Goal: Information Seeking & Learning: Learn about a topic

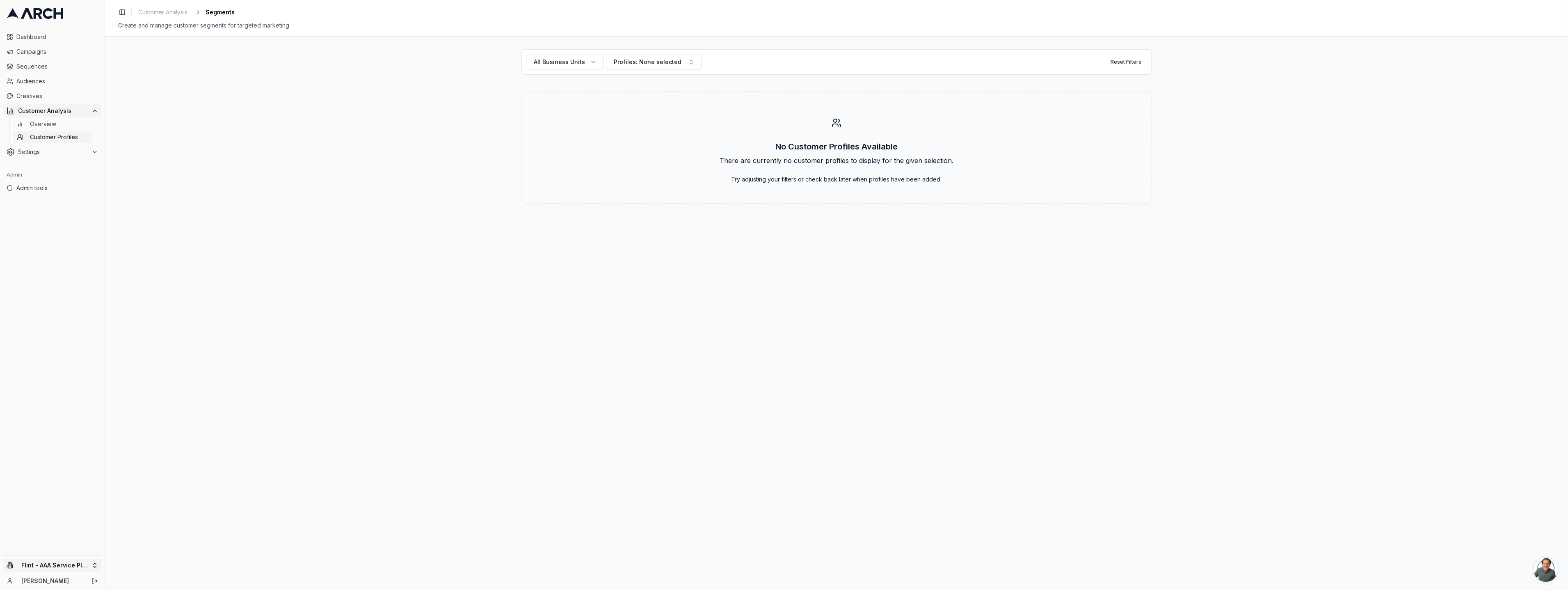
click at [34, 566] on html "Dashboard Campaigns Sequences Audiences Creatives Customer Analysis Overview Cu…" at bounding box center [784, 295] width 1568 height 590
click at [155, 436] on input "text" at bounding box center [157, 438] width 74 height 16
type input "jaco"
click at [156, 537] on div "Jacobs Heating & Air Conditioning" at bounding box center [152, 536] width 91 height 21
click at [136, 465] on div "All Business Units Profiles: None selected Reset Filters No Customer Profiles A…" at bounding box center [836, 312] width 1463 height 553
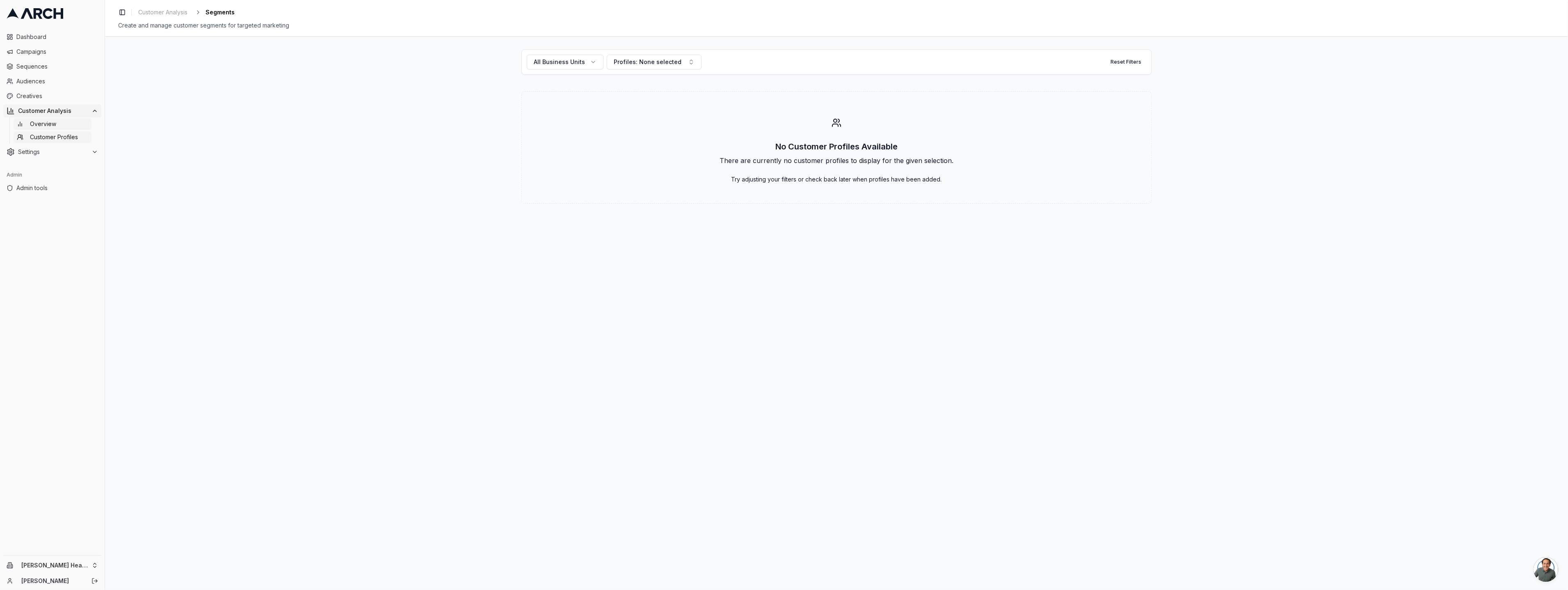
click at [52, 122] on span "Overview" at bounding box center [43, 124] width 26 height 8
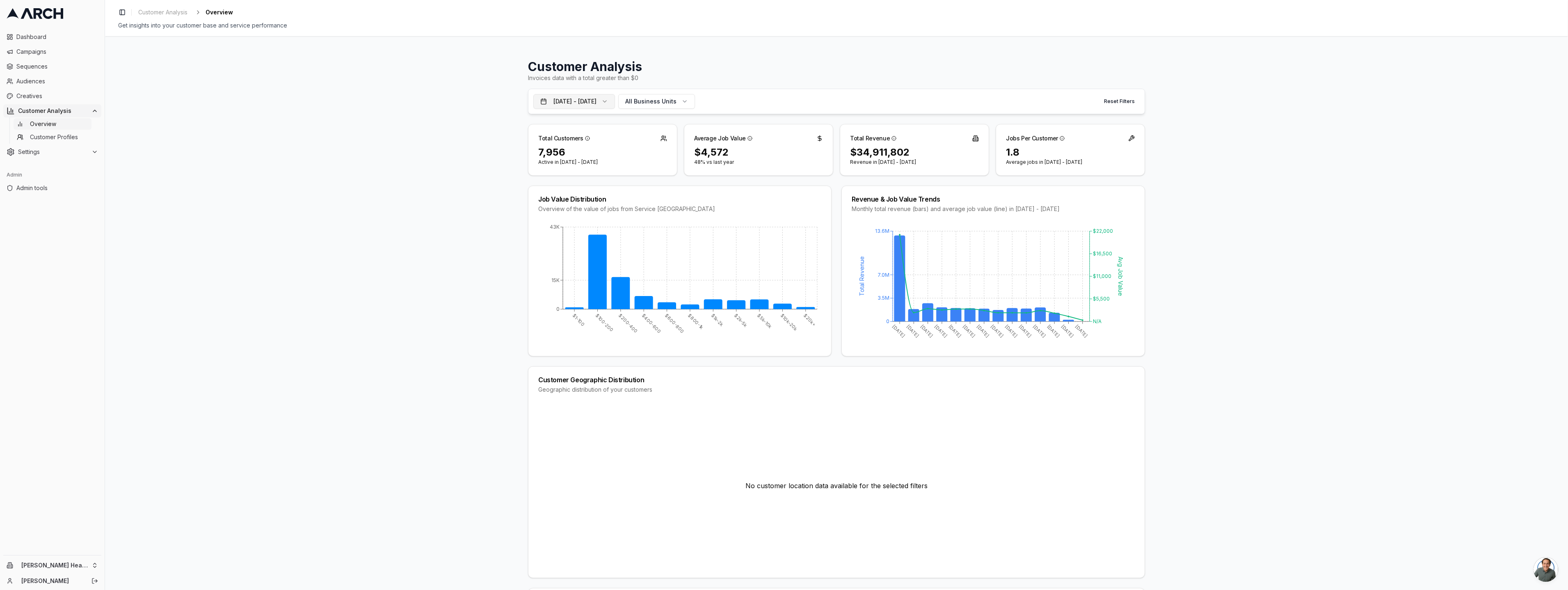
click at [581, 102] on button "Oct 10, 2024 - Oct 9, 2025" at bounding box center [574, 101] width 82 height 15
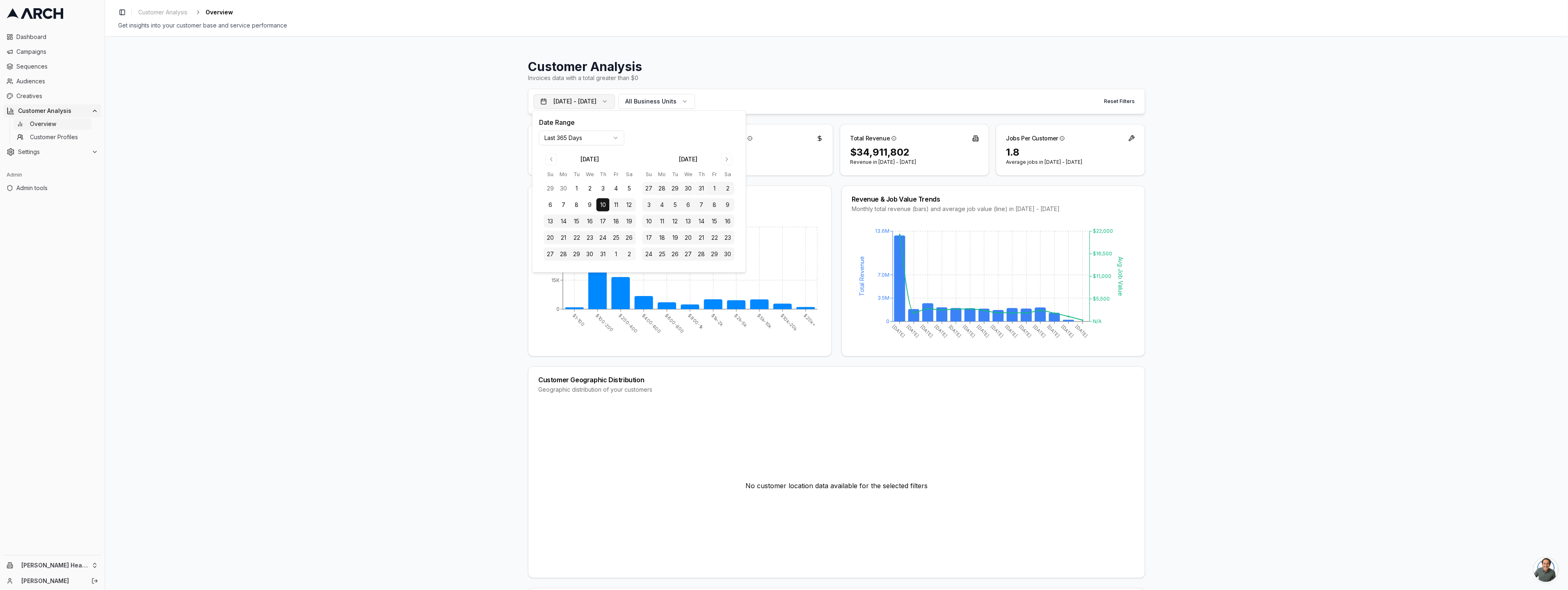
click at [595, 105] on button "Oct 10, 2024 - Oct 9, 2025" at bounding box center [574, 101] width 82 height 15
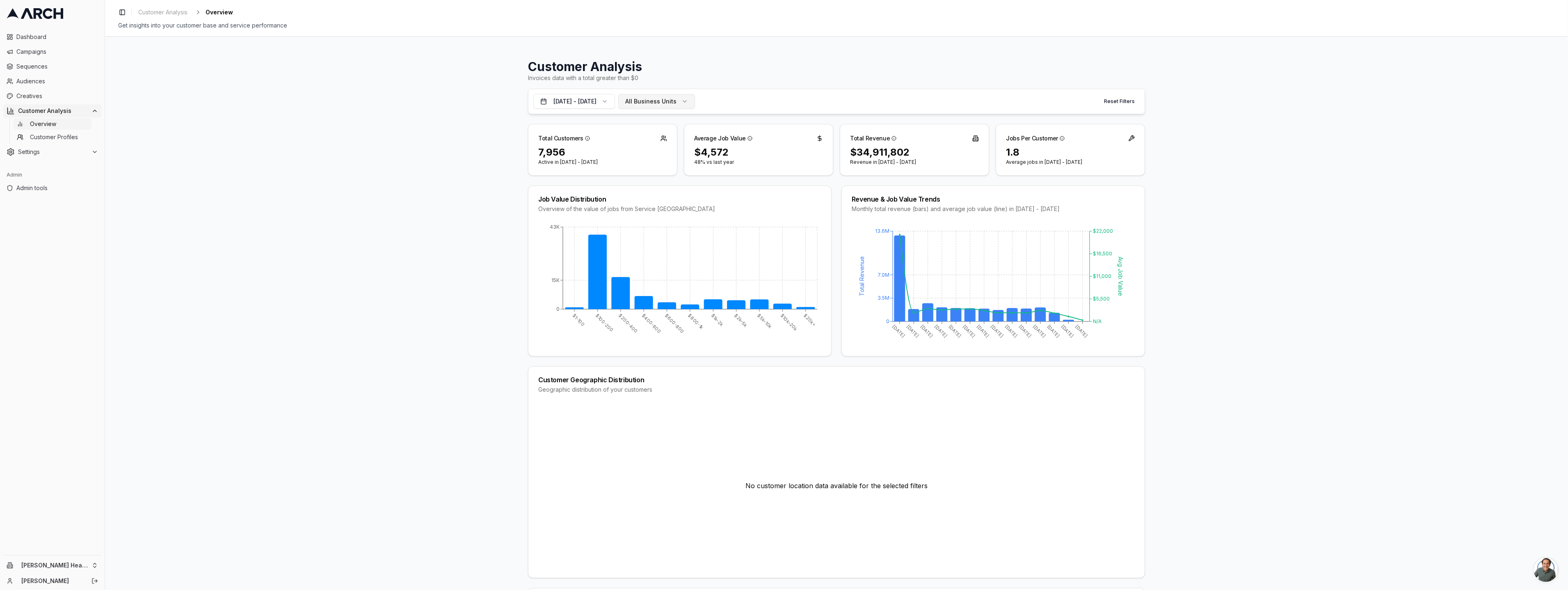
click at [667, 100] on span "All Business Units" at bounding box center [651, 101] width 51 height 8
click at [681, 207] on div "RNC" at bounding box center [705, 206] width 114 height 13
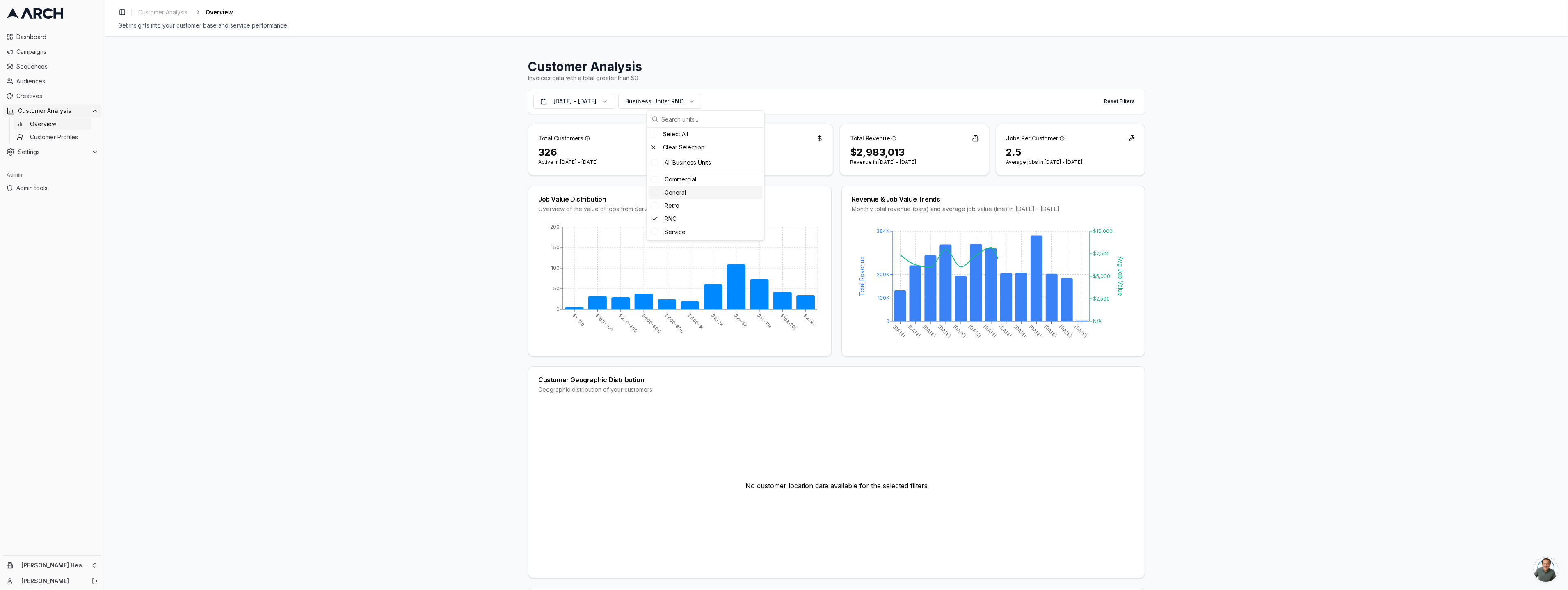
click at [679, 194] on span "General" at bounding box center [676, 192] width 21 height 8
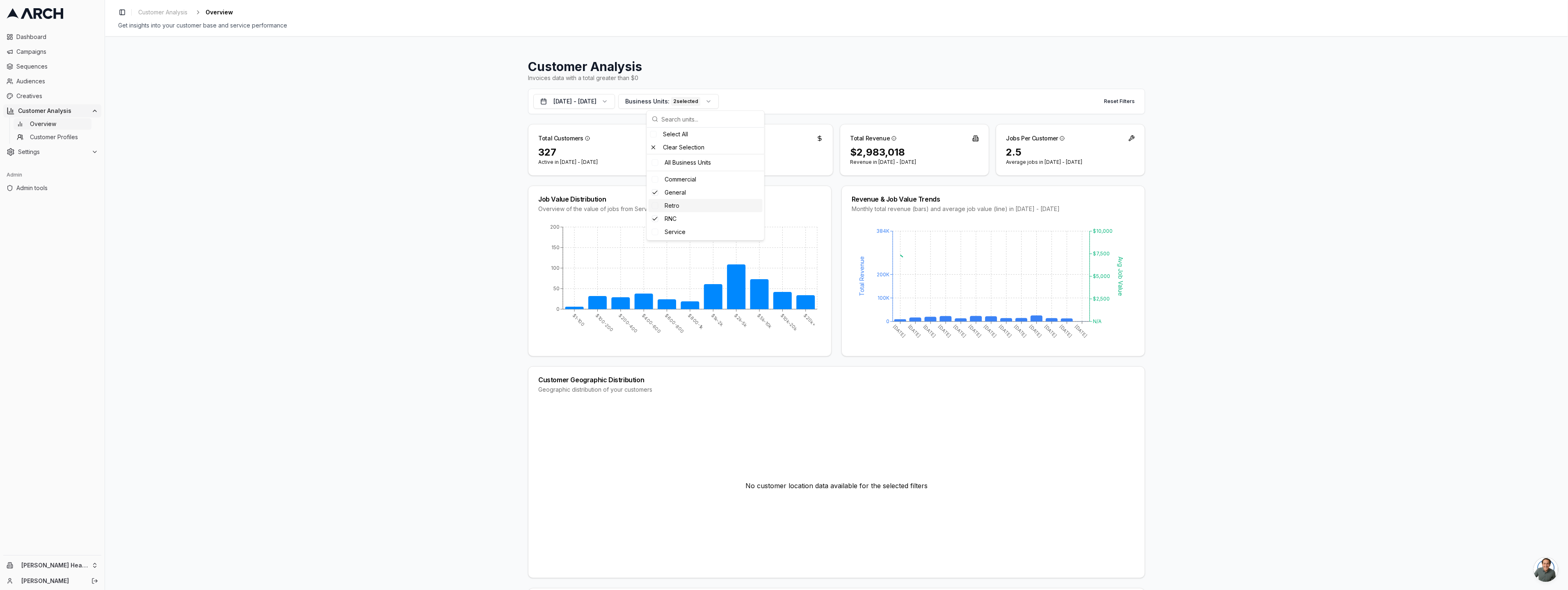
click at [680, 202] on div "Retro" at bounding box center [705, 206] width 114 height 13
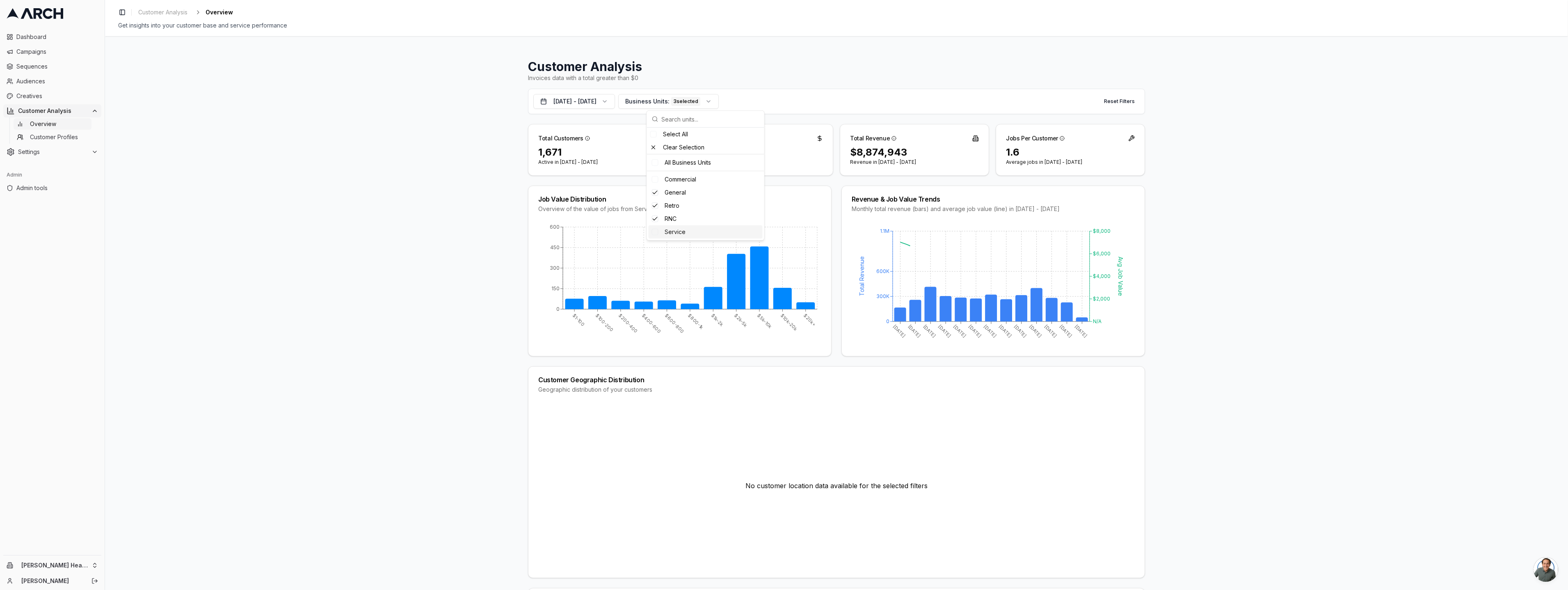
click at [681, 228] on span "Service" at bounding box center [676, 231] width 21 height 8
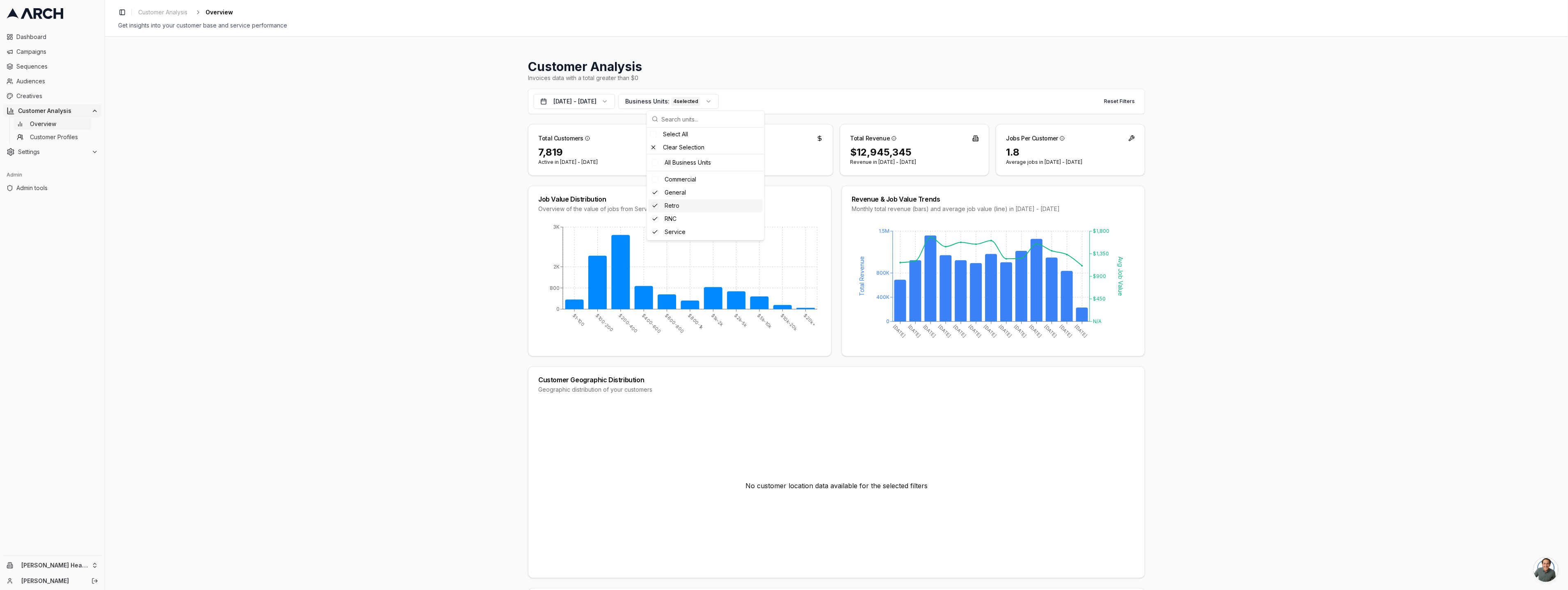
click at [320, 76] on div "Customer Analysis Invoices data with a total greater than $0 Oct 10, 2024 - Oct…" at bounding box center [836, 312] width 1463 height 553
click at [670, 100] on span "Business Units:" at bounding box center [647, 101] width 44 height 8
click at [659, 178] on div "Commercial" at bounding box center [705, 180] width 114 height 13
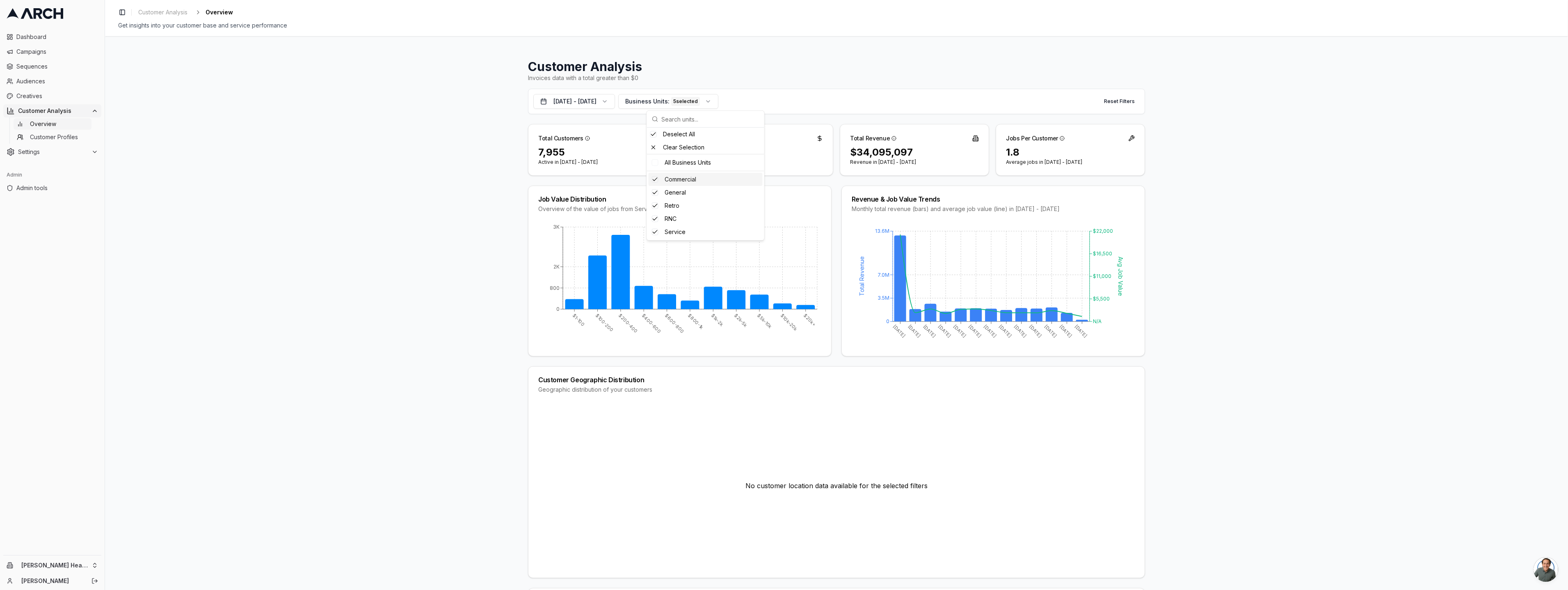
click at [658, 180] on div "Commercial" at bounding box center [705, 180] width 114 height 13
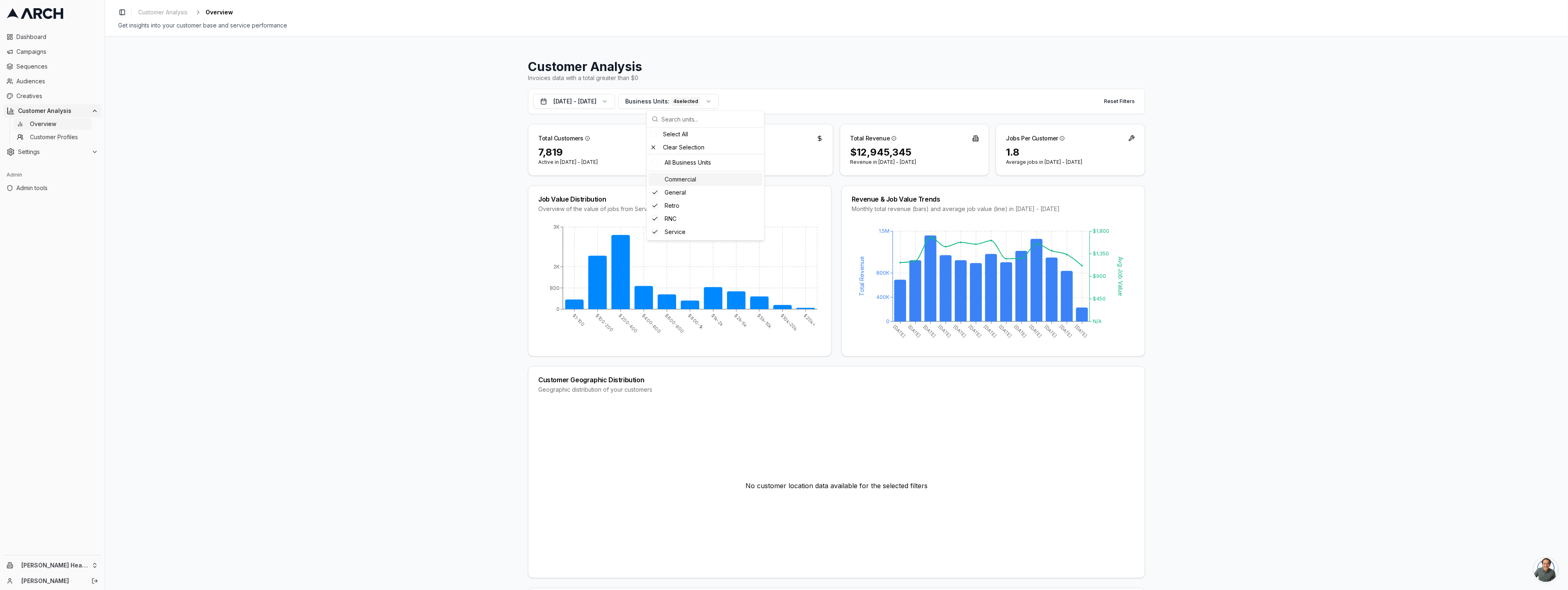
click at [528, 161] on div "Total Customers 7,819 Active in Oct 10, 2024 - Oct 9, 2025" at bounding box center [602, 150] width 149 height 52
click at [44, 561] on html "Dashboard Campaigns Sequences Audiences Creatives Customer Analysis Overview Cu…" at bounding box center [784, 295] width 1568 height 590
click at [142, 518] on div "Milestone" at bounding box center [152, 512] width 91 height 13
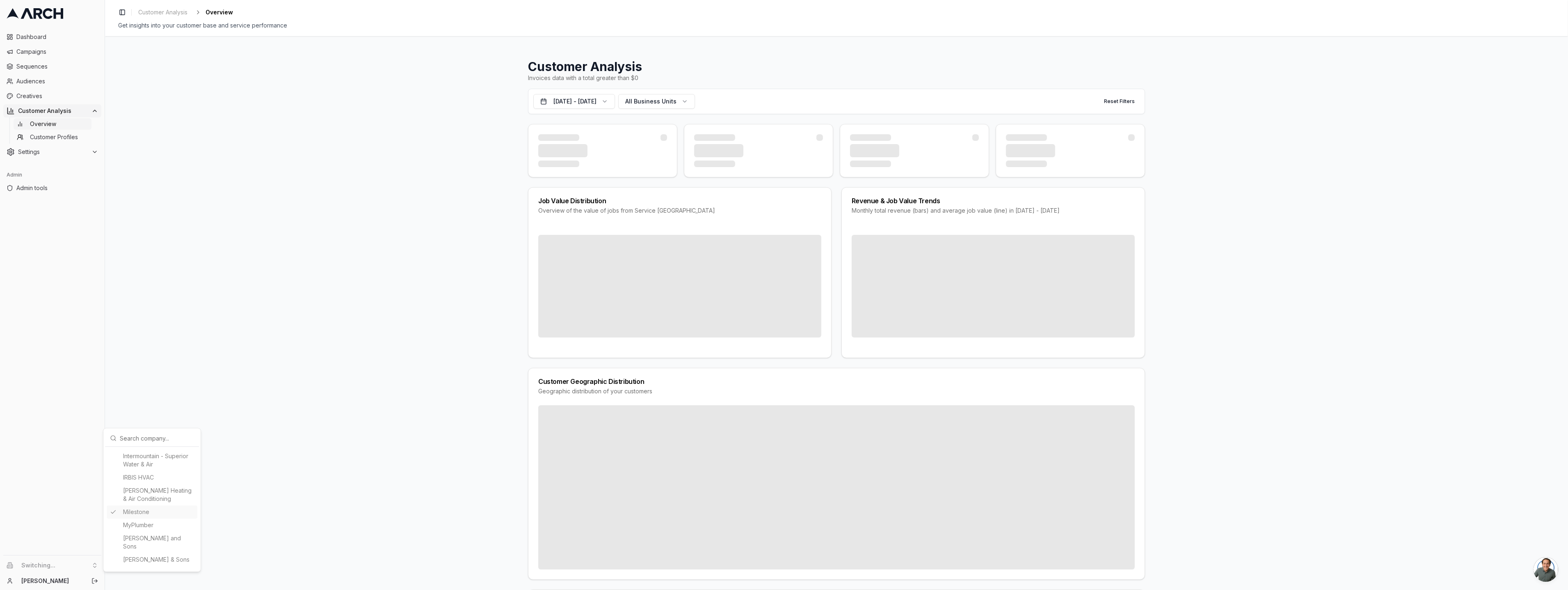
click at [271, 393] on html "Dashboard Campaigns Sequences Audiences Creatives Customer Analysis Overview Cu…" at bounding box center [784, 295] width 1568 height 590
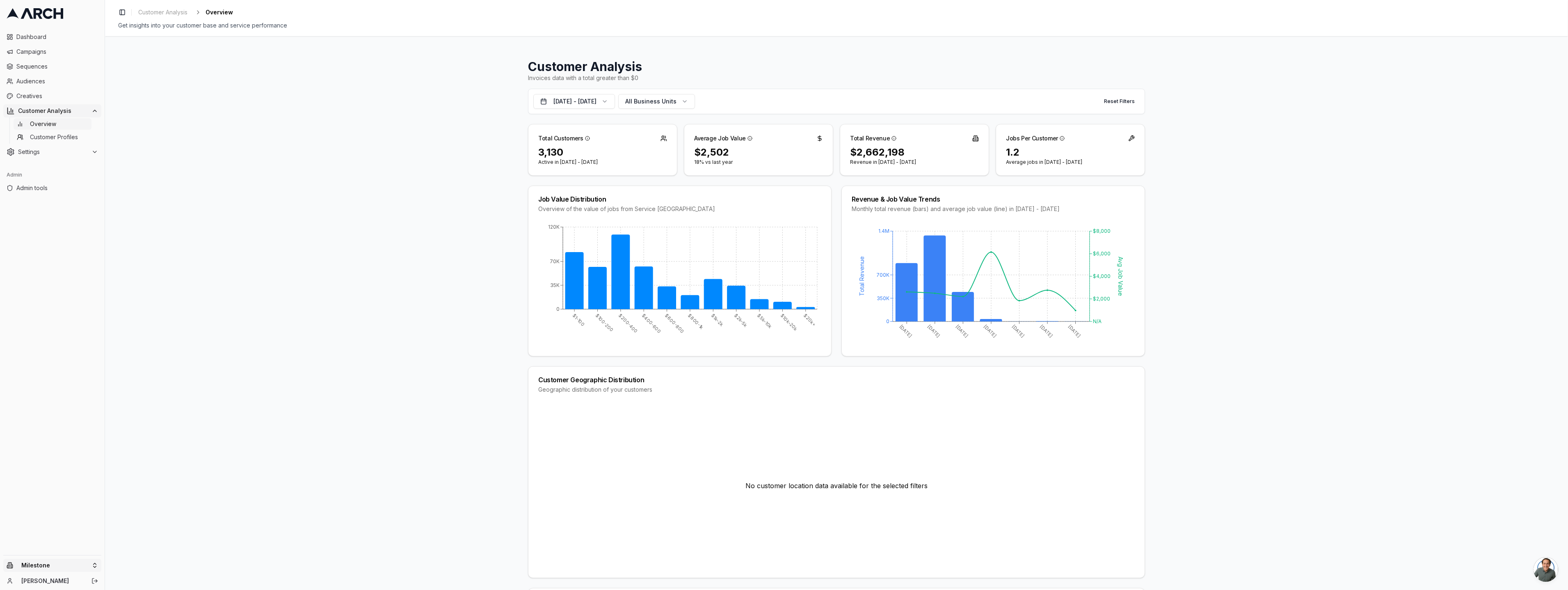
click at [51, 569] on html "Dashboard Campaigns Sequences Audiences Creatives Customer Analysis Overview Cu…" at bounding box center [784, 295] width 1568 height 590
click at [150, 441] on input "text" at bounding box center [157, 438] width 74 height 16
type input "mile"
click at [691, 103] on html "Dashboard Campaigns Sequences Audiences Creatives Customer Analysis Overview Cu…" at bounding box center [784, 295] width 1568 height 590
click at [676, 102] on span "All Business Units" at bounding box center [651, 101] width 51 height 8
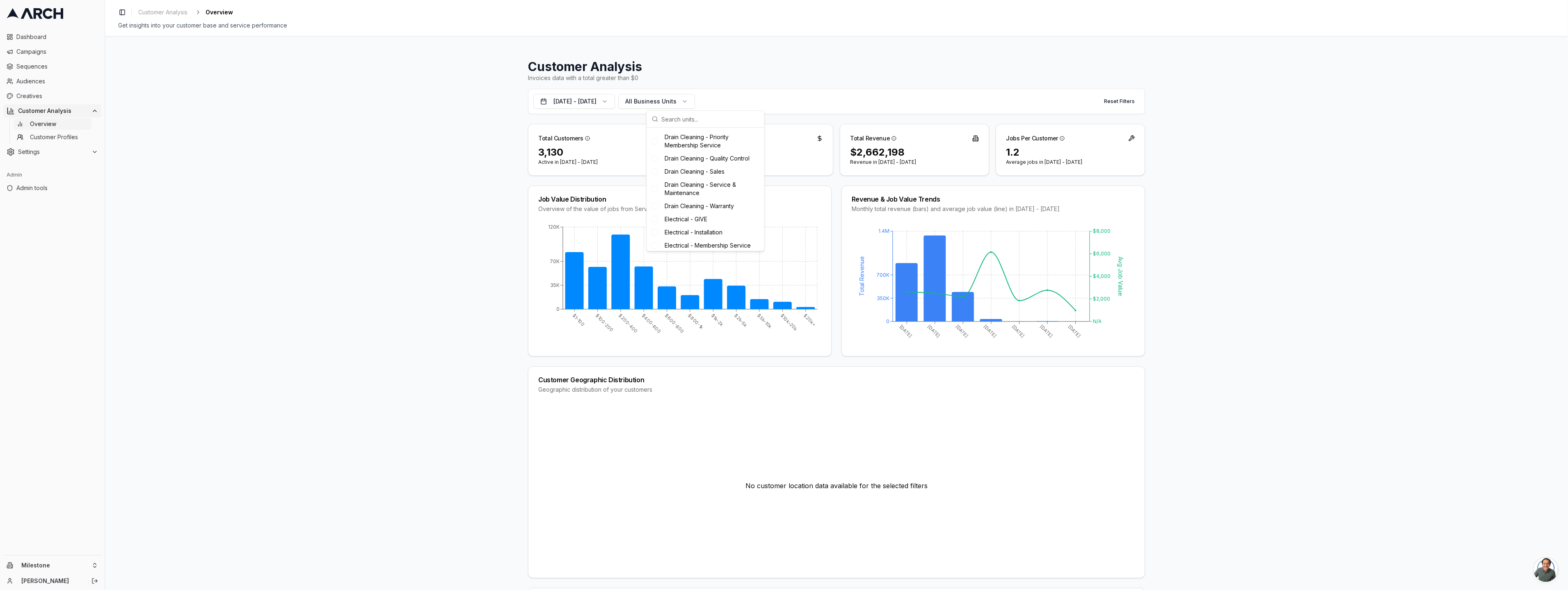
scroll to position [0, 0]
click at [427, 155] on div "Customer Analysis Invoices data with a total greater than $0 Oct 10, 2024 - Oct…" at bounding box center [836, 312] width 1463 height 553
click at [31, 78] on span "Audiences" at bounding box center [57, 81] width 82 height 8
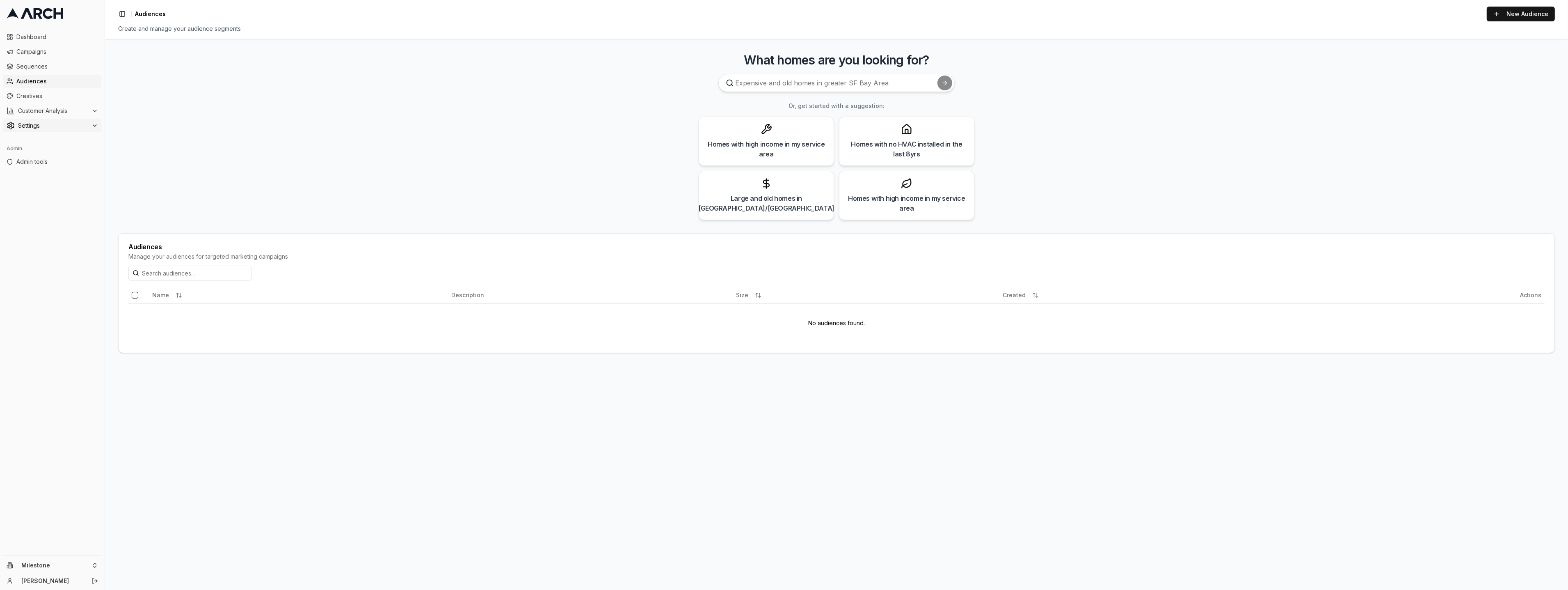
click at [49, 121] on button "Settings" at bounding box center [52, 125] width 98 height 13
click at [56, 142] on link "Company" at bounding box center [52, 138] width 78 height 12
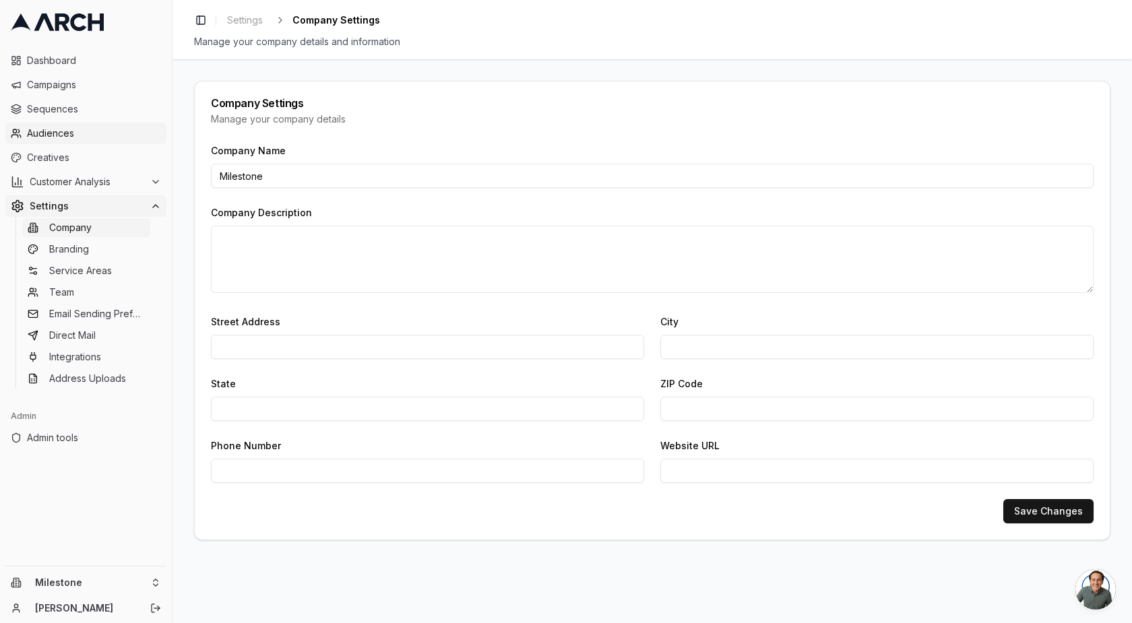
click at [67, 131] on span "Audiences" at bounding box center [94, 133] width 134 height 13
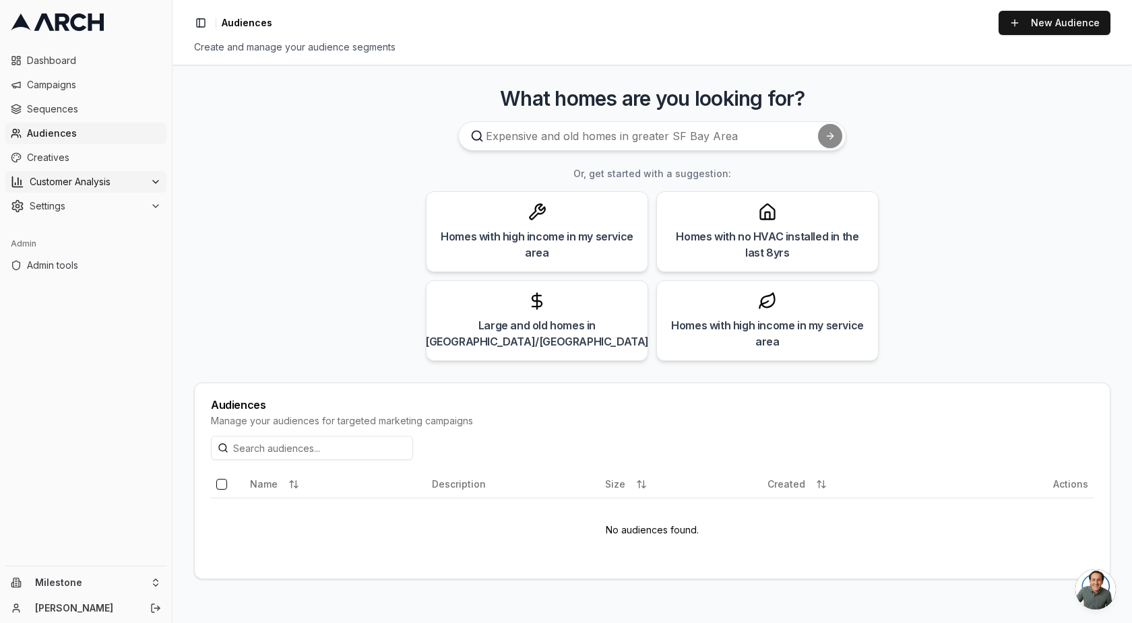
click at [111, 177] on span "Customer Analysis" at bounding box center [87, 181] width 115 height 13
click at [103, 216] on link "Customer Profiles" at bounding box center [86, 225] width 128 height 19
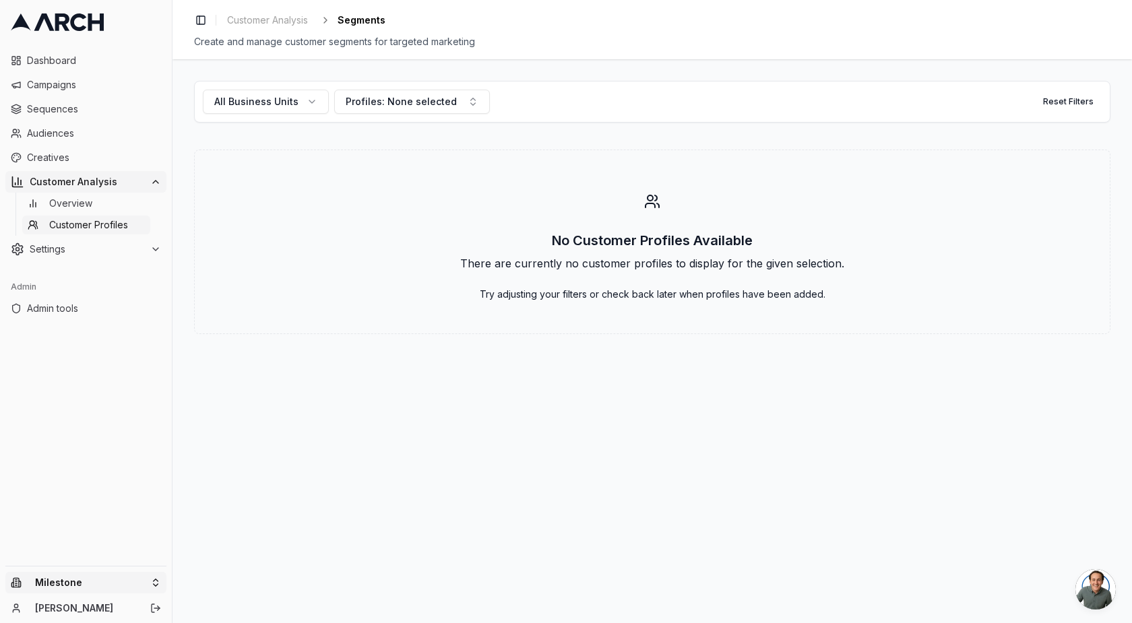
click at [69, 583] on html "Dashboard Campaigns Sequences Audiences Creatives Customer Analysis Overview Cu…" at bounding box center [566, 311] width 1132 height 623
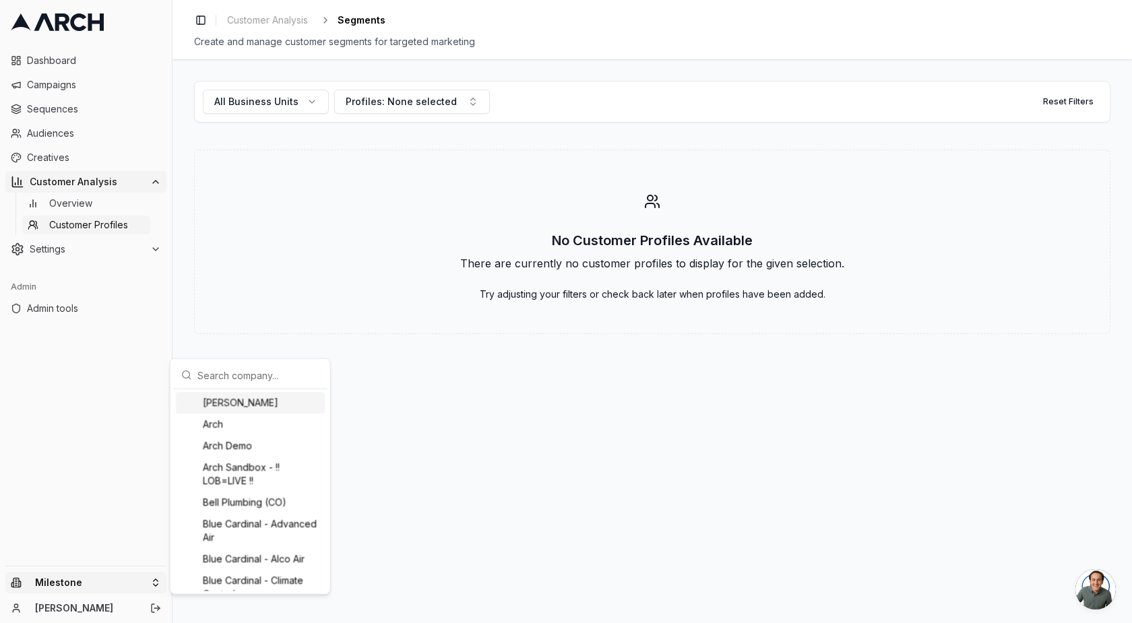
click at [261, 370] on input "text" at bounding box center [258, 375] width 122 height 27
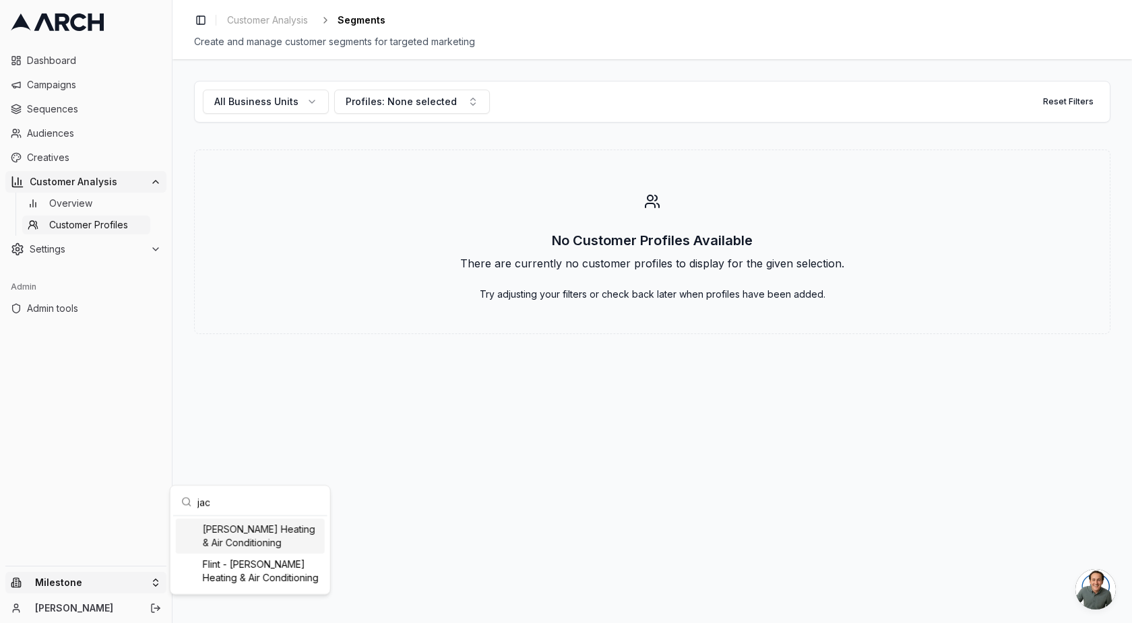
type input "jac"
click at [240, 536] on div "[PERSON_NAME] Heating & Air Conditioning" at bounding box center [250, 536] width 149 height 35
click at [113, 429] on html "Dashboard Campaigns Sequences Audiences Creatives Customer Analysis Overview Cu…" at bounding box center [566, 311] width 1132 height 623
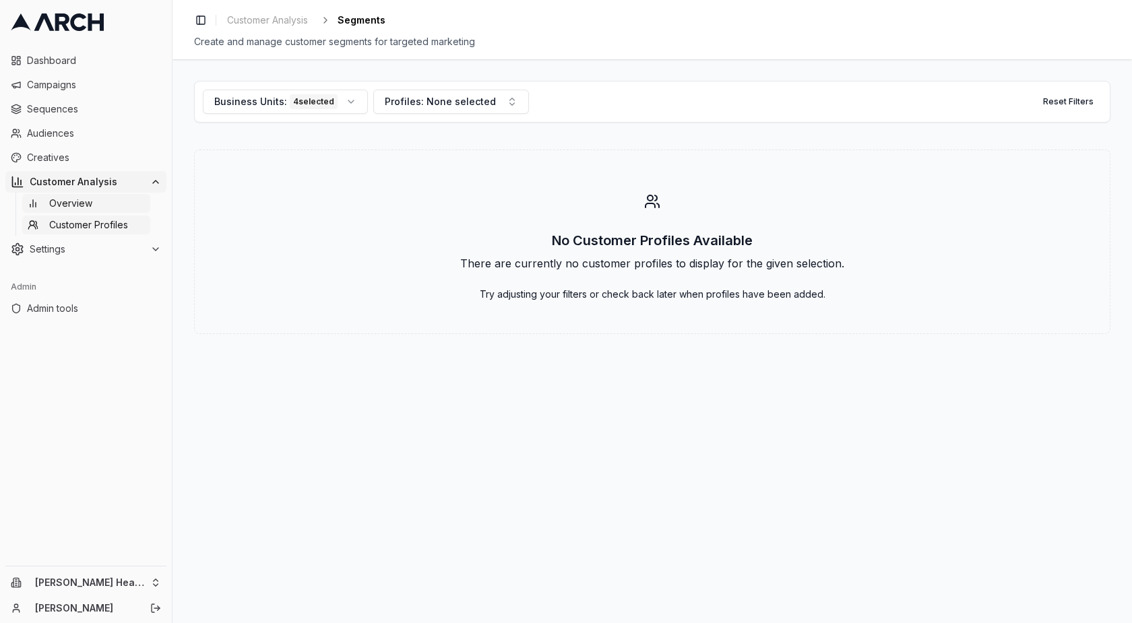
click at [82, 202] on span "Overview" at bounding box center [70, 203] width 43 height 13
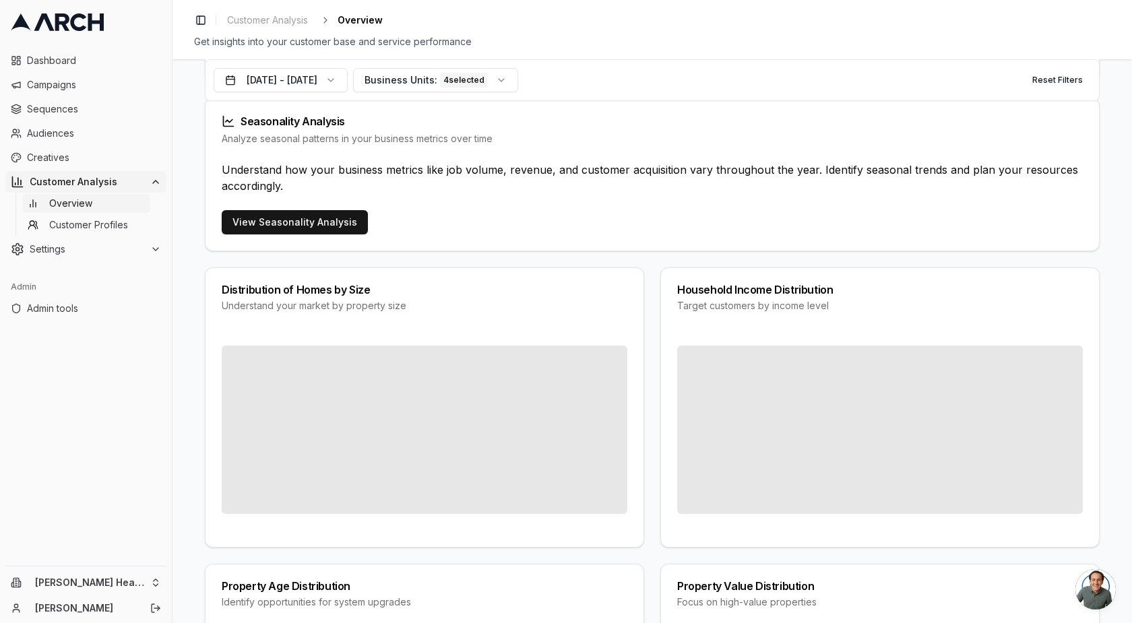
scroll to position [954, 0]
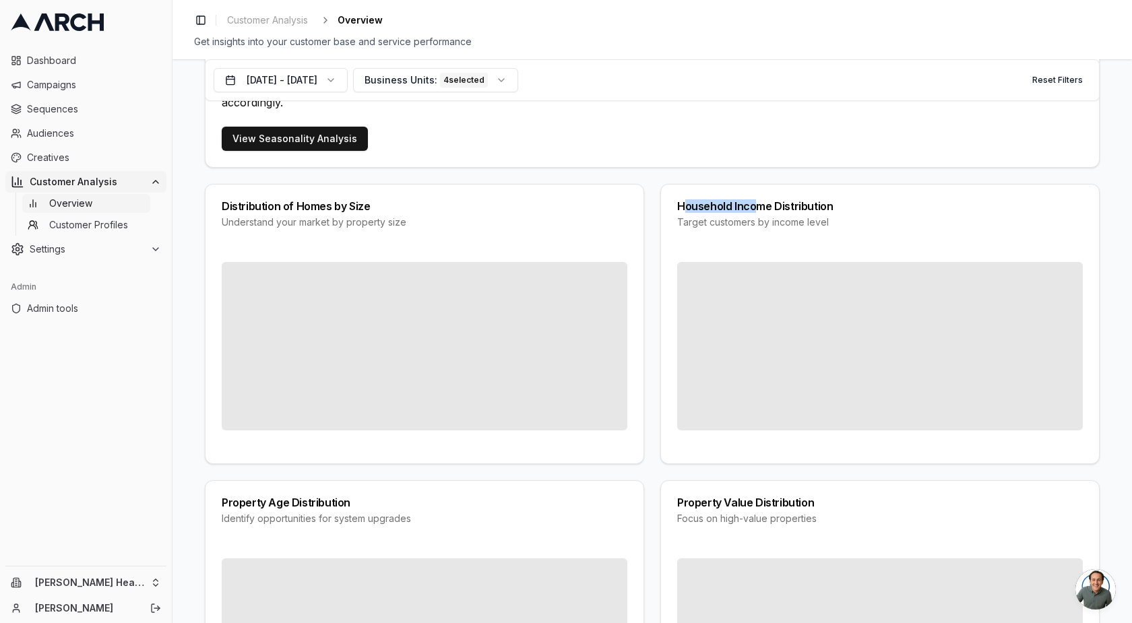
drag, startPoint x: 754, startPoint y: 205, endPoint x: 679, endPoint y: 205, distance: 74.8
click at [679, 205] on div "Household Income Distribution" at bounding box center [880, 206] width 406 height 11
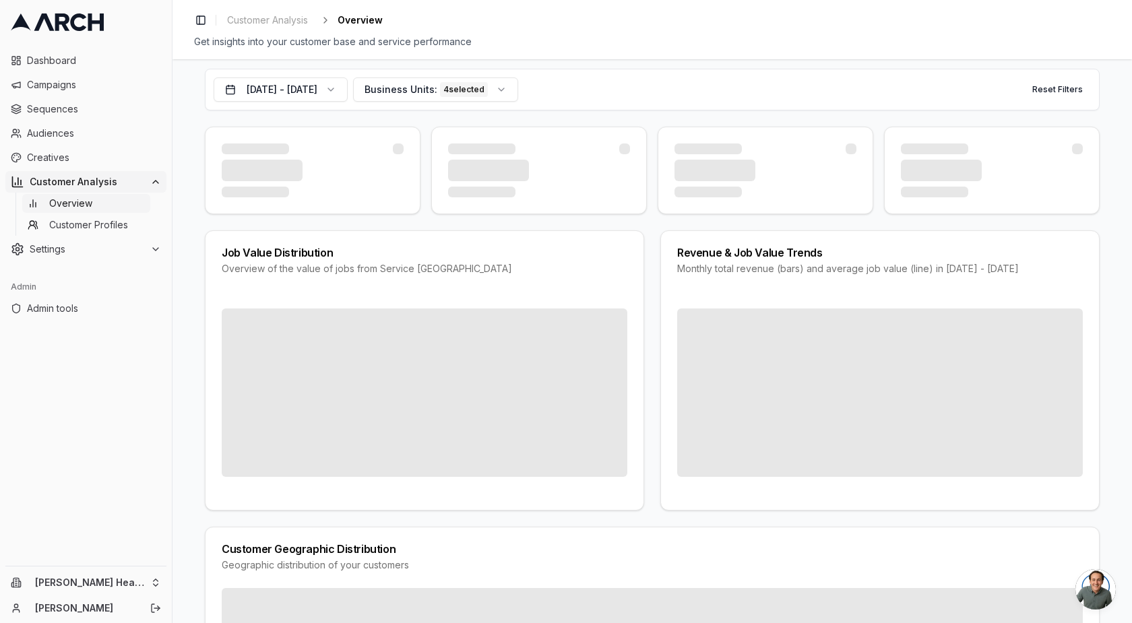
scroll to position [0, 0]
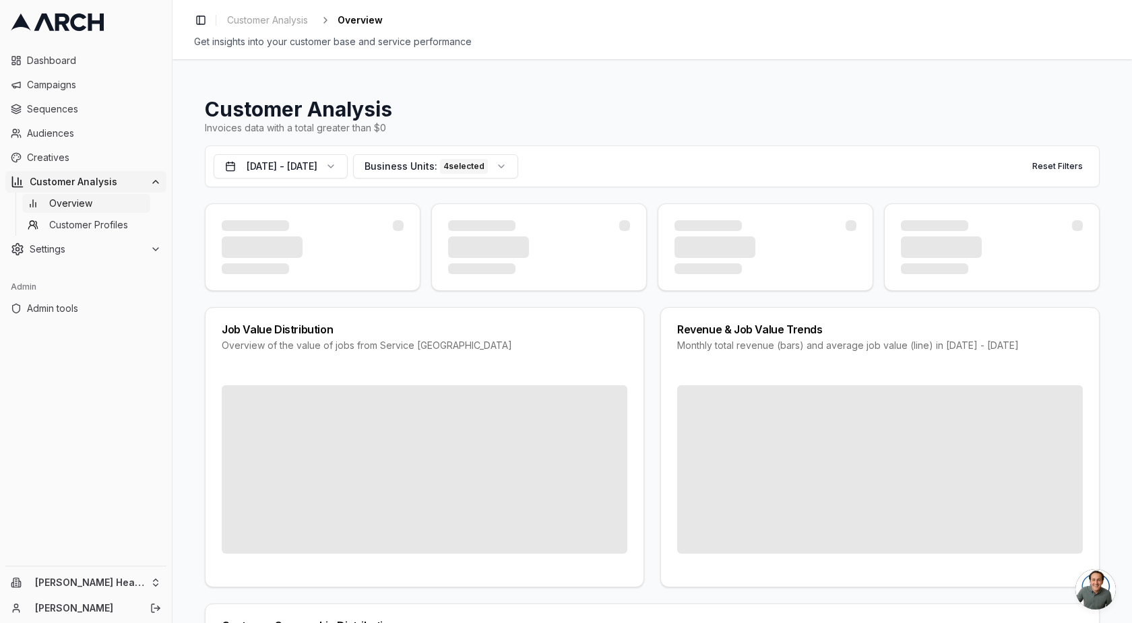
click at [84, 208] on span "Overview" at bounding box center [70, 203] width 43 height 13
click at [430, 173] on div "Business Units: 4 selected" at bounding box center [426, 166] width 123 height 15
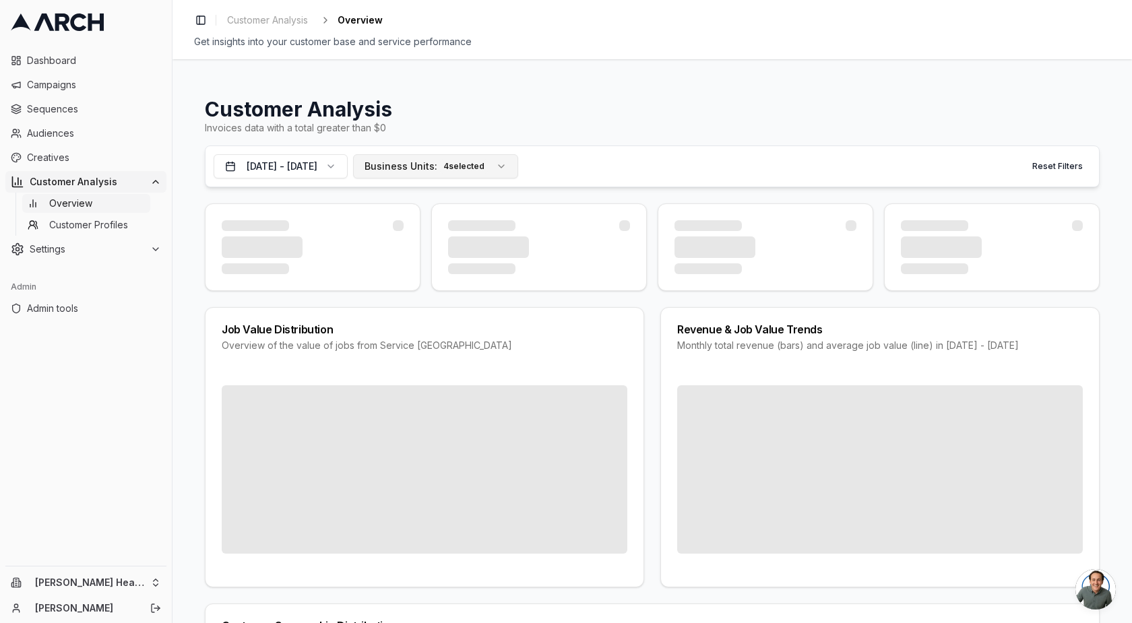
click at [488, 162] on div "4 selected" at bounding box center [464, 166] width 48 height 15
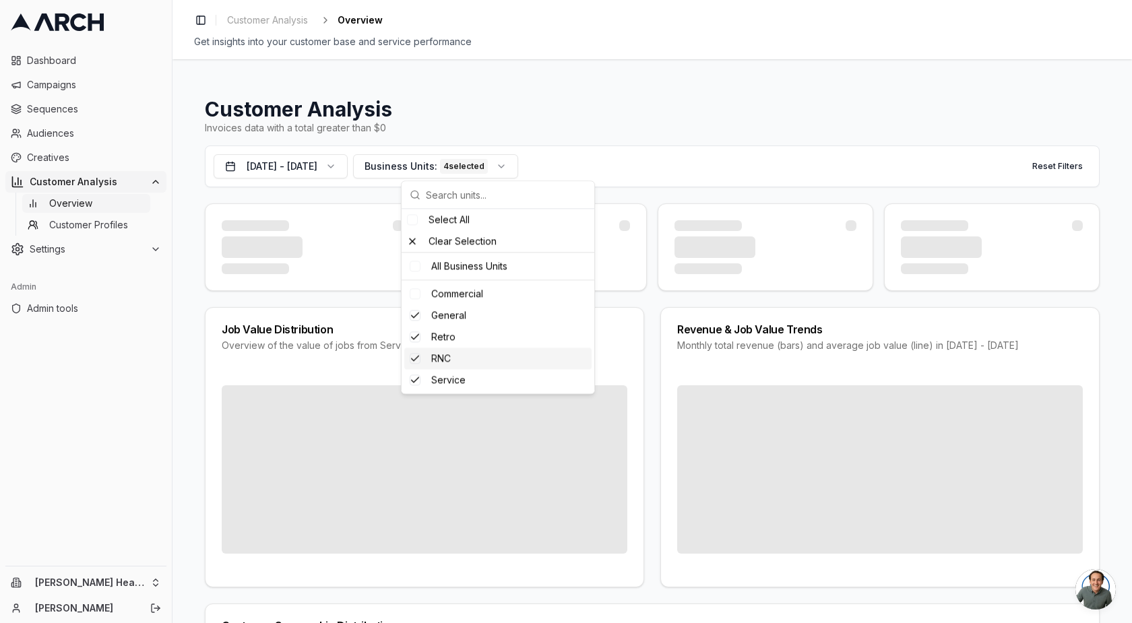
click at [419, 361] on div "Suggestions" at bounding box center [415, 358] width 11 height 11
click at [532, 126] on div "Invoices data with a total greater than $0" at bounding box center [652, 127] width 895 height 13
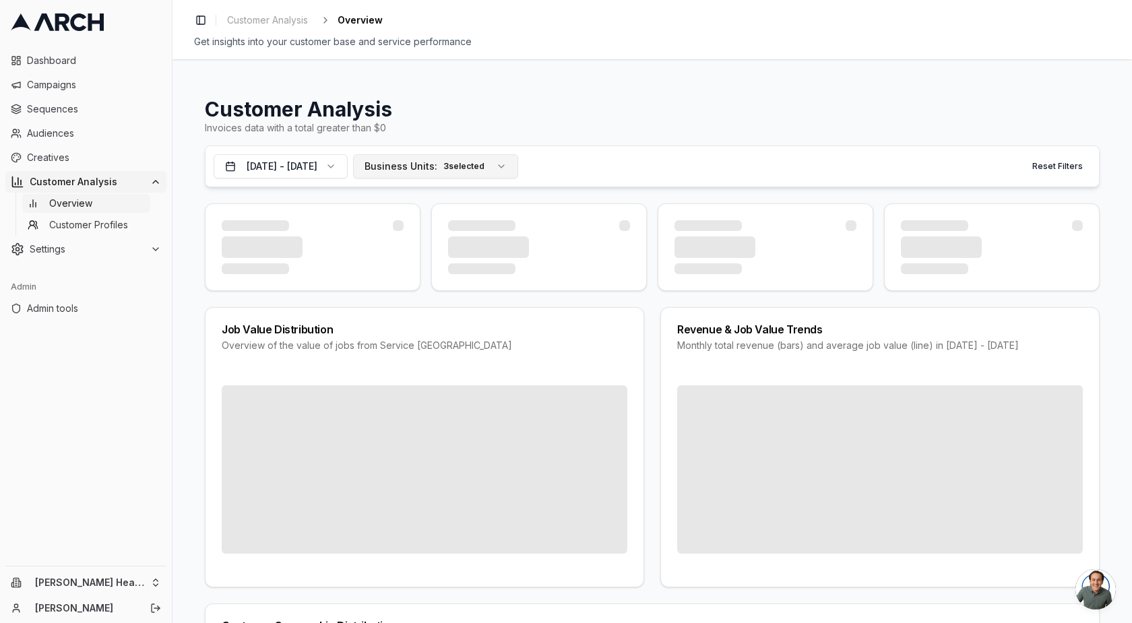
click at [437, 162] on span "Business Units:" at bounding box center [401, 166] width 73 height 13
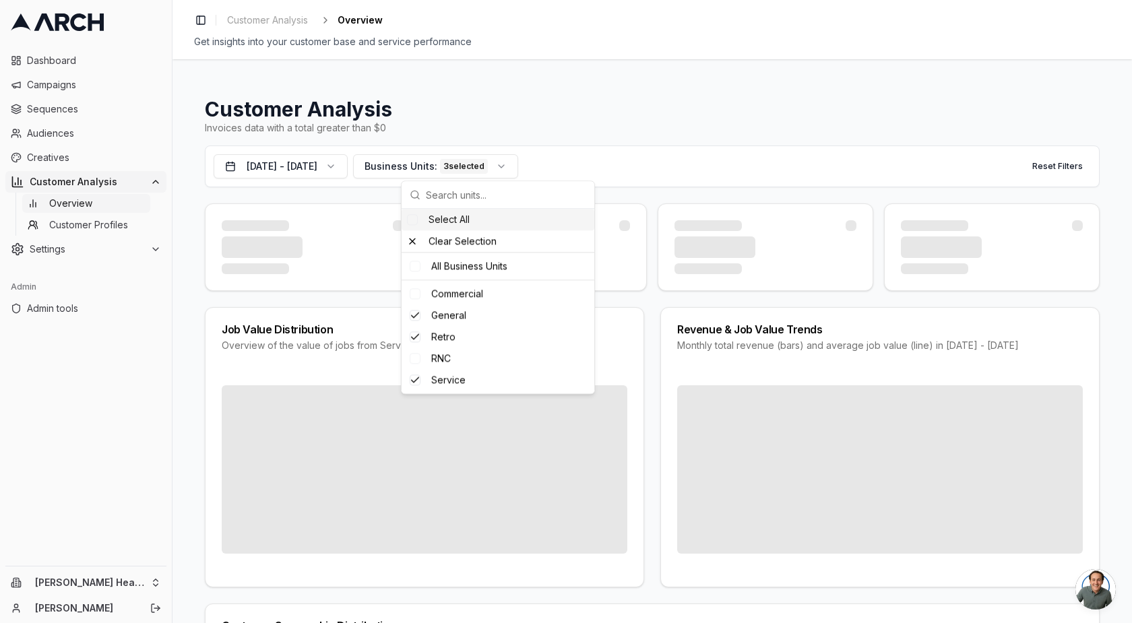
click at [464, 126] on div "Invoices data with a total greater than $0" at bounding box center [652, 127] width 895 height 13
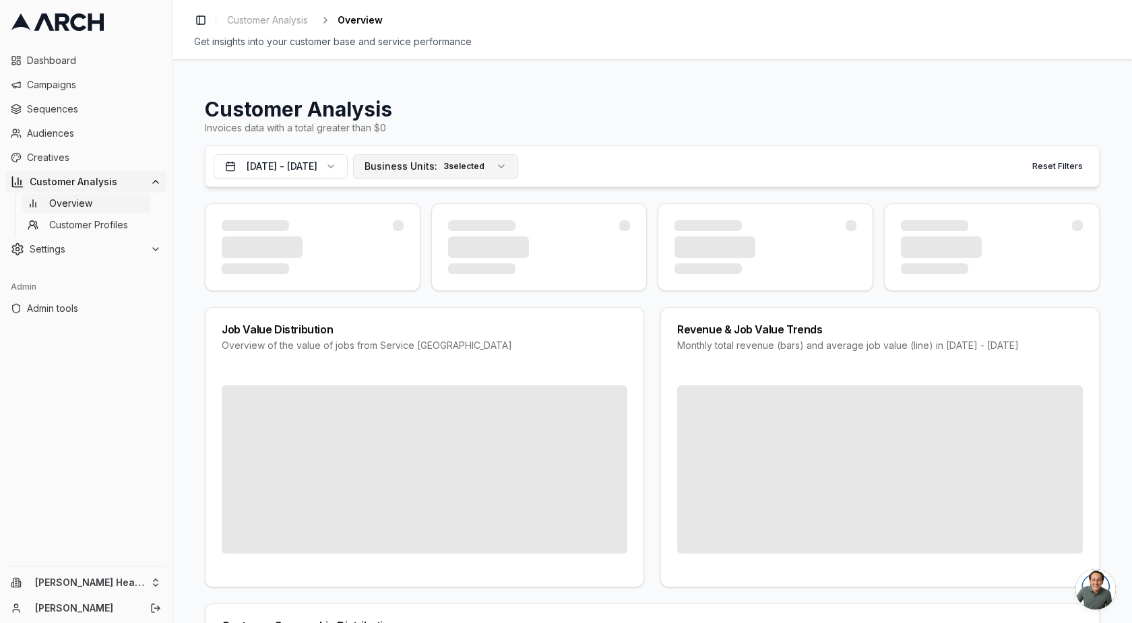
click at [472, 173] on button "Business Units: 3 selected" at bounding box center [435, 166] width 165 height 24
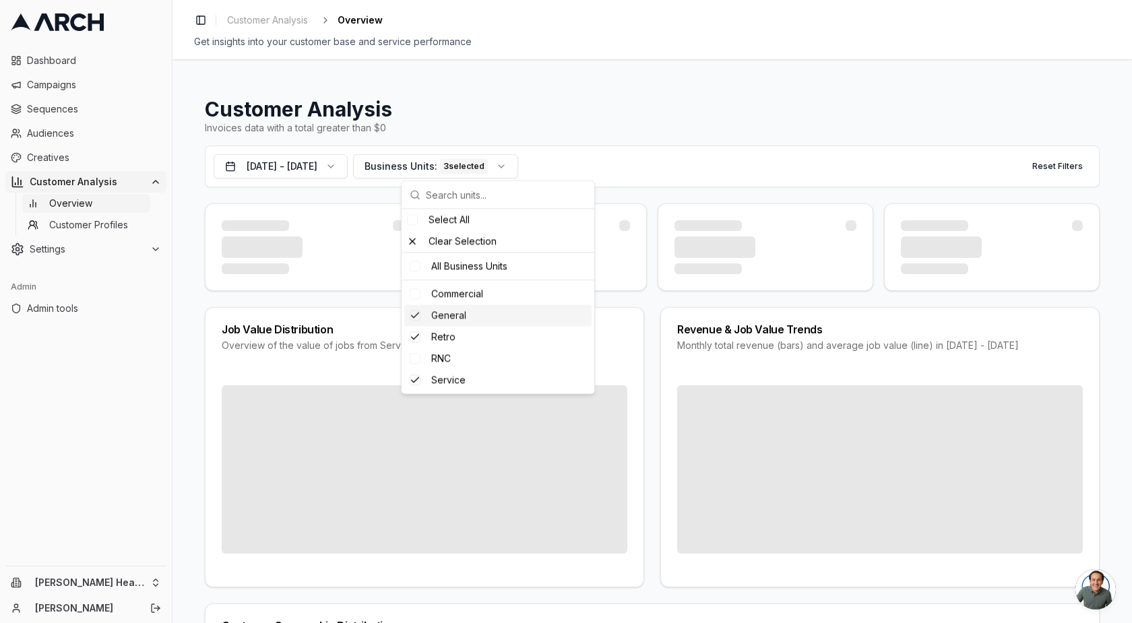
click at [415, 316] on div "Suggestions" at bounding box center [415, 315] width 11 height 11
click at [460, 112] on h1 "Customer Analysis" at bounding box center [652, 109] width 895 height 24
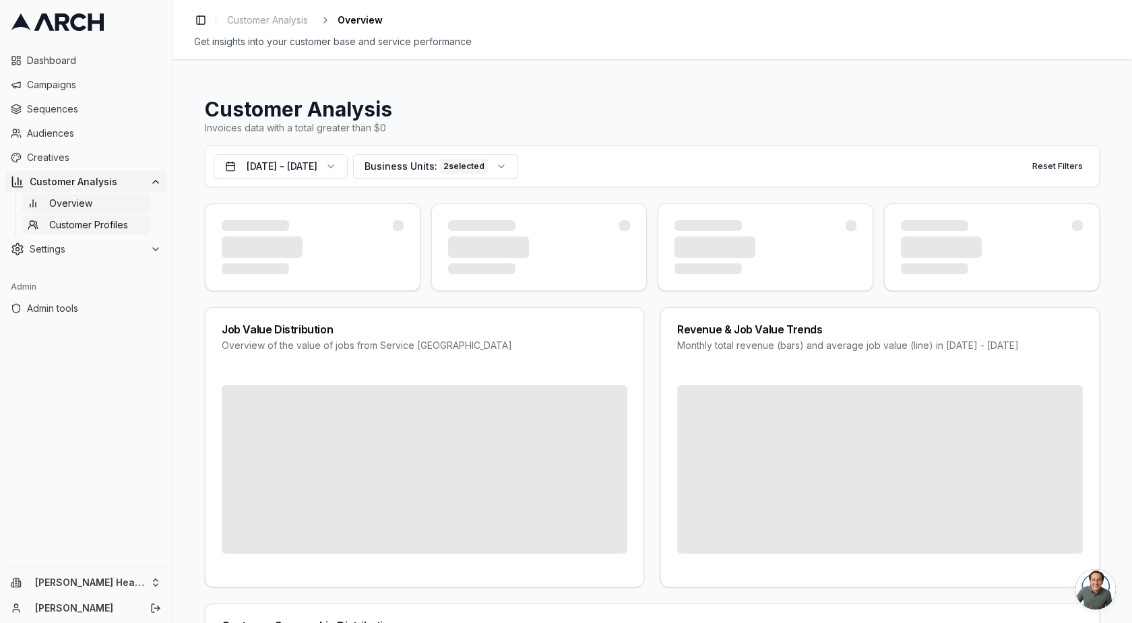
click at [88, 225] on span "Customer Profiles" at bounding box center [88, 224] width 79 height 13
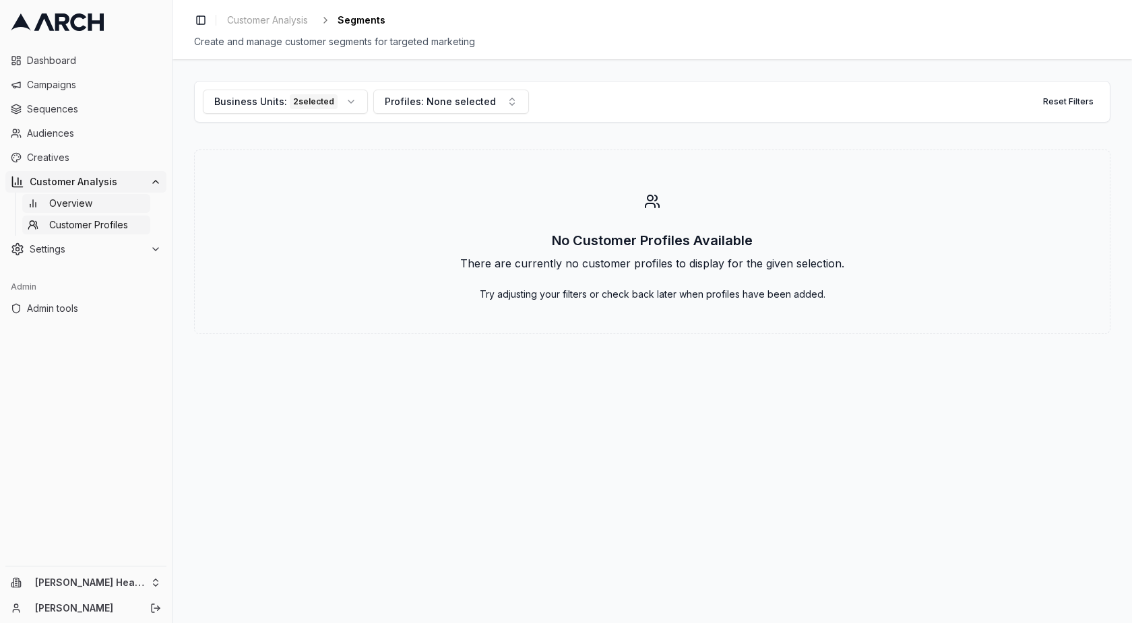
click at [75, 205] on span "Overview" at bounding box center [70, 203] width 43 height 13
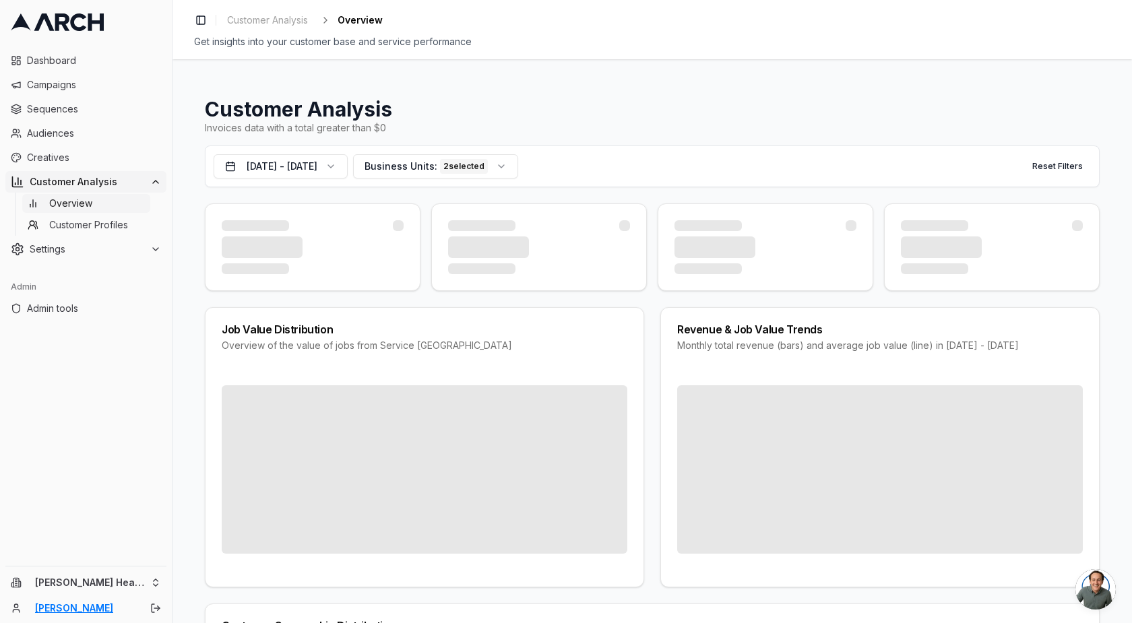
click at [65, 609] on link "[PERSON_NAME]" at bounding box center [85, 608] width 100 height 13
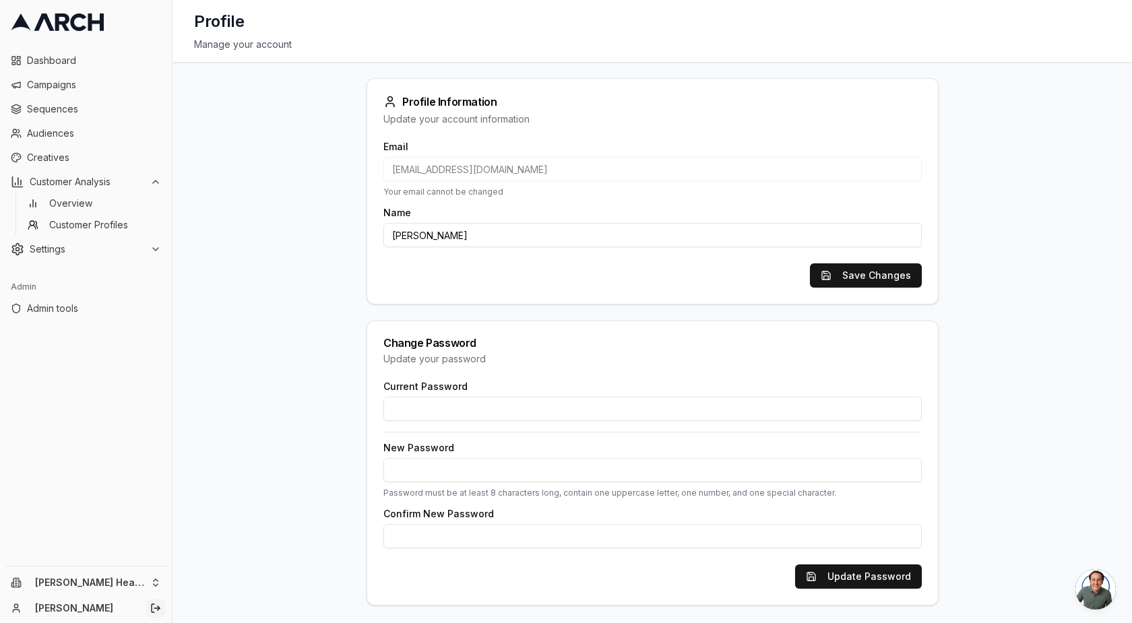
click at [154, 605] on icon "Log out" at bounding box center [153, 609] width 3 height 8
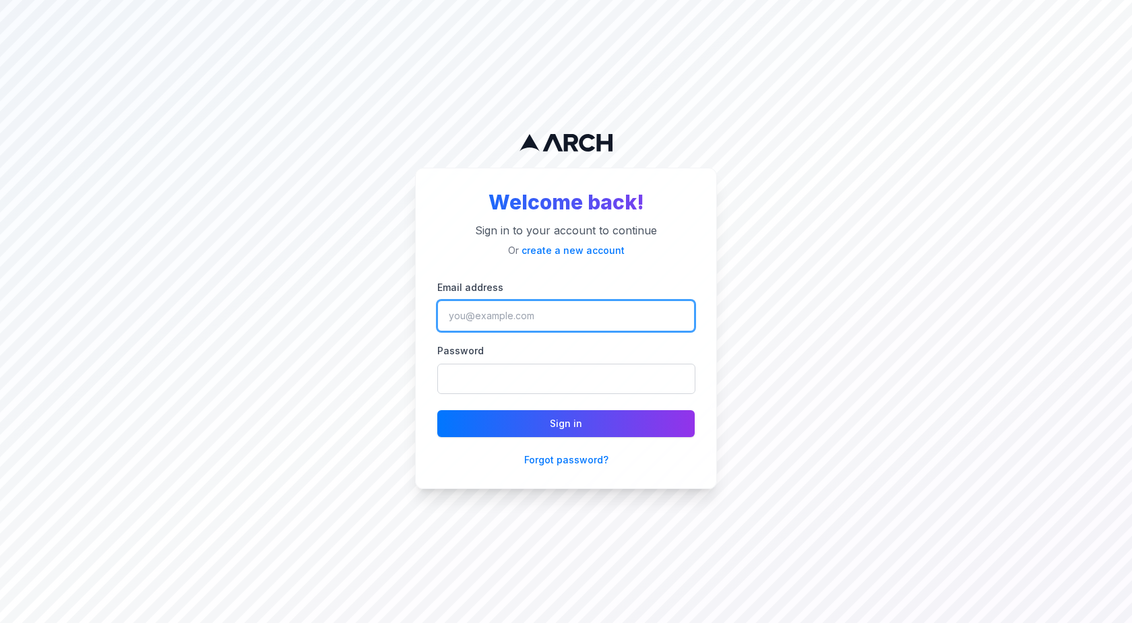
click at [515, 318] on input "Email address" at bounding box center [565, 316] width 257 height 31
type input "[EMAIL_ADDRESS][DOMAIN_NAME]"
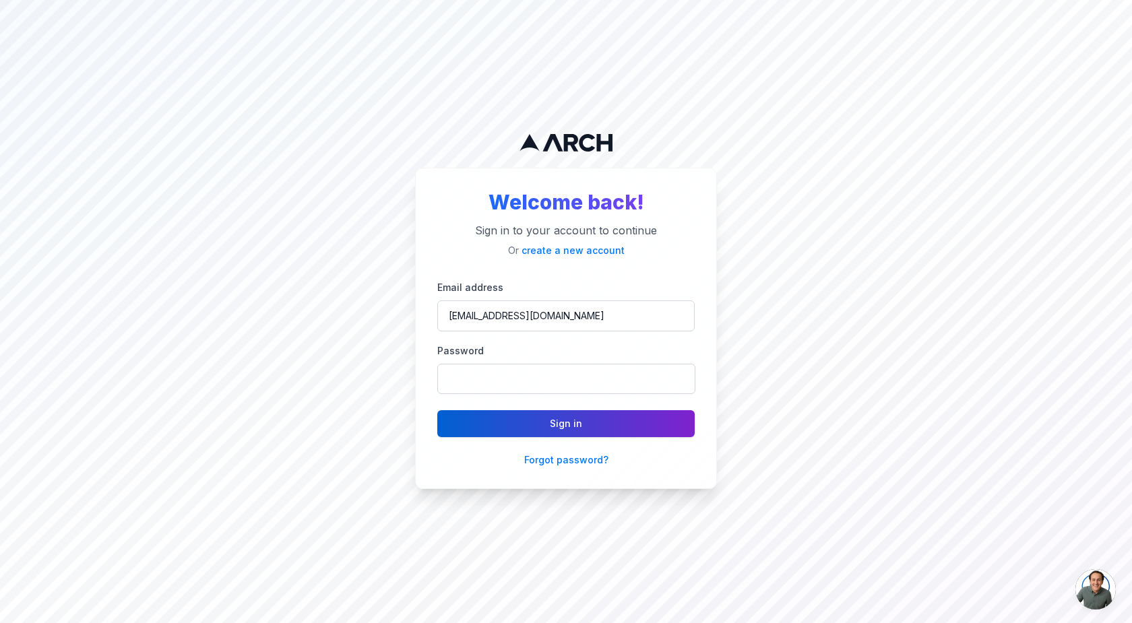
click at [574, 427] on button "Sign in" at bounding box center [565, 423] width 257 height 27
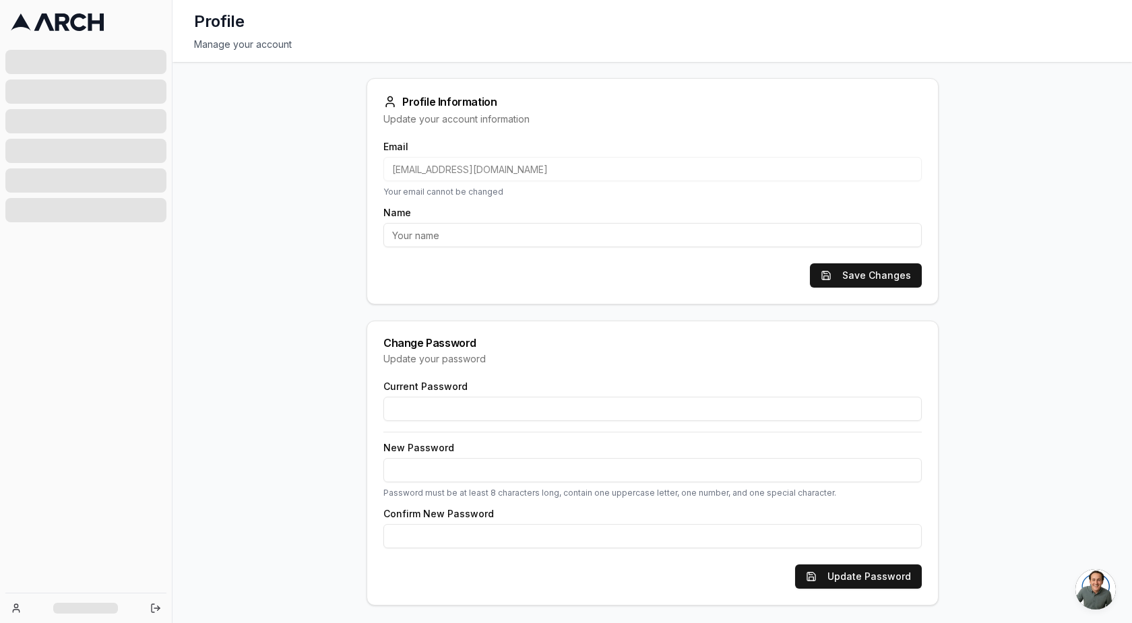
type input "[PERSON_NAME]"
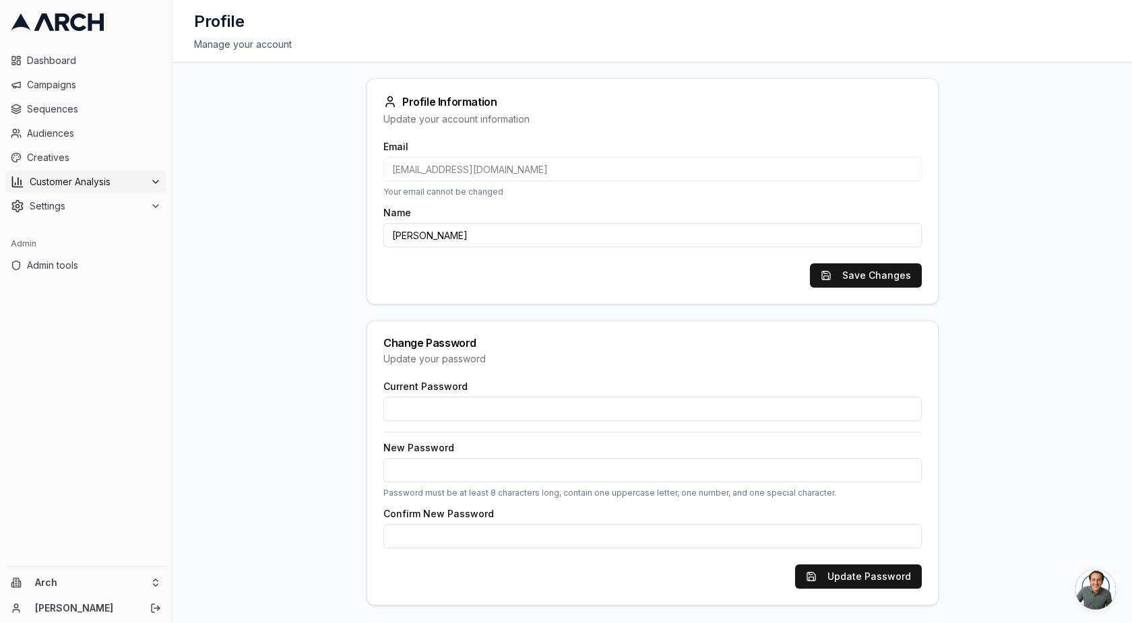
click at [83, 181] on span "Customer Analysis" at bounding box center [87, 181] width 115 height 13
click at [80, 206] on span "Overview" at bounding box center [70, 203] width 43 height 13
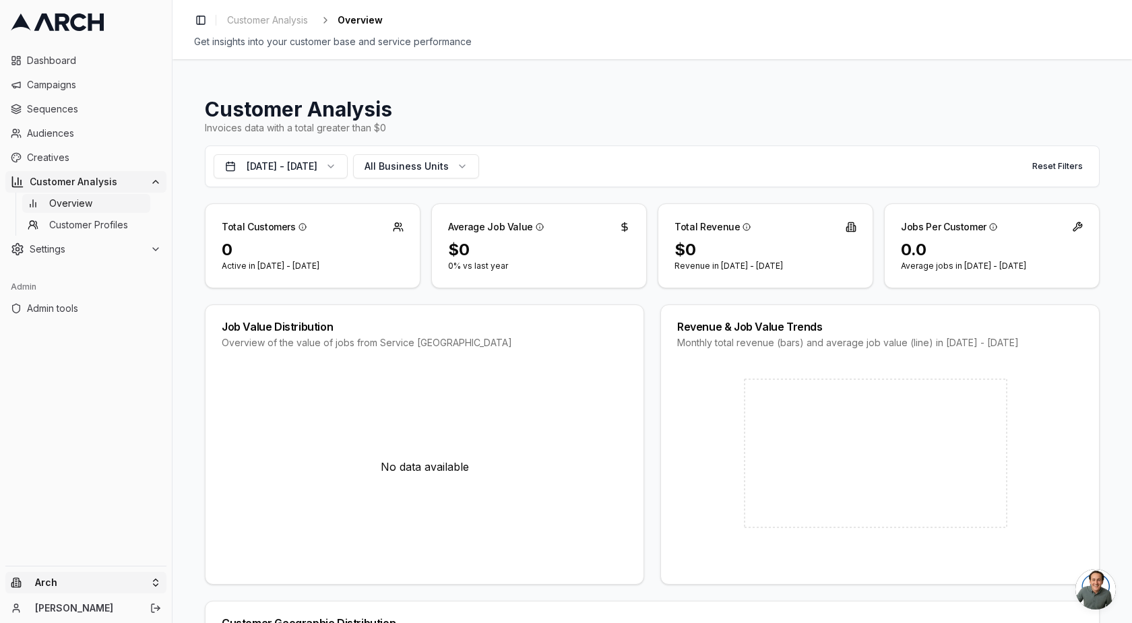
click at [92, 587] on html "Dashboard Campaigns Sequences Audiences Creatives Customer Analysis Overview Cu…" at bounding box center [566, 311] width 1132 height 623
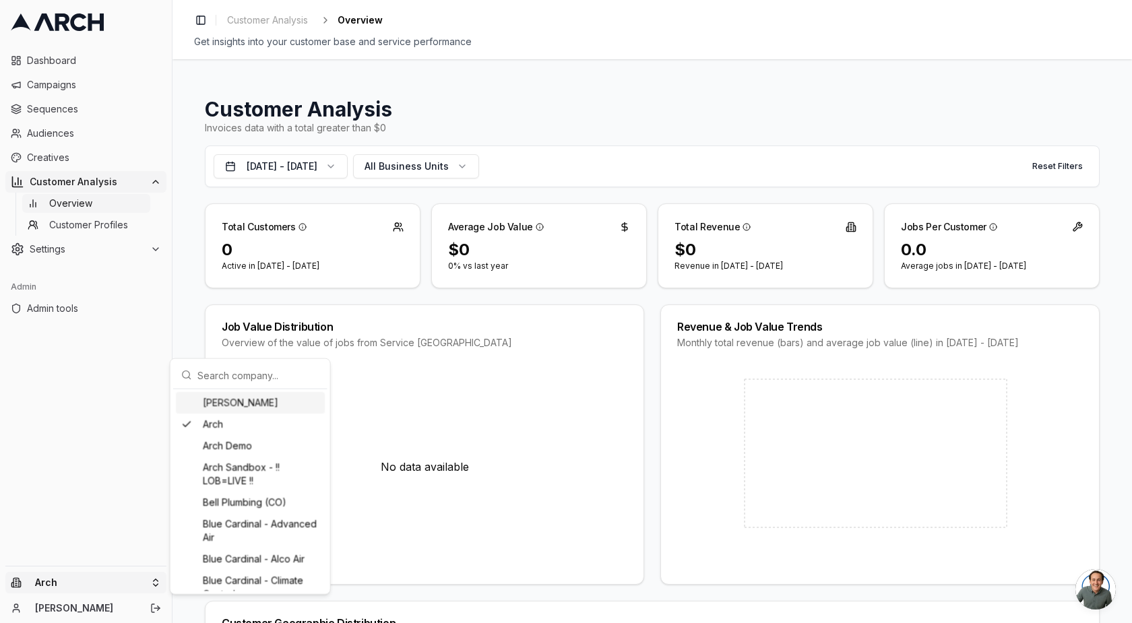
click at [255, 370] on input "text" at bounding box center [258, 375] width 122 height 27
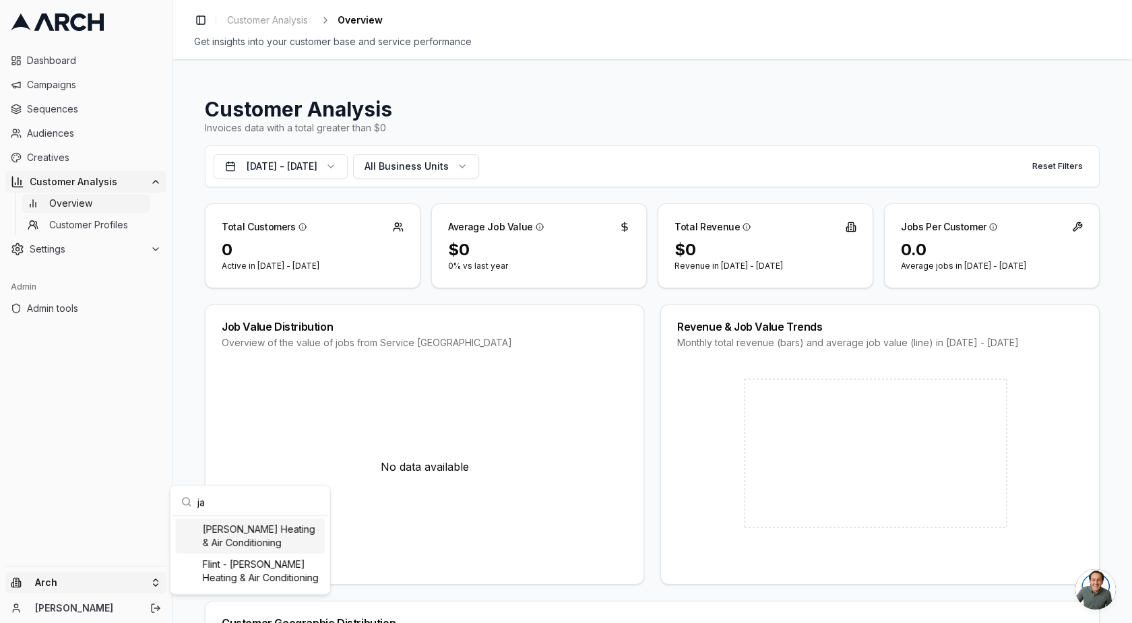
type input "ja"
click at [226, 525] on div "[PERSON_NAME] Heating & Air Conditioning" at bounding box center [250, 536] width 149 height 35
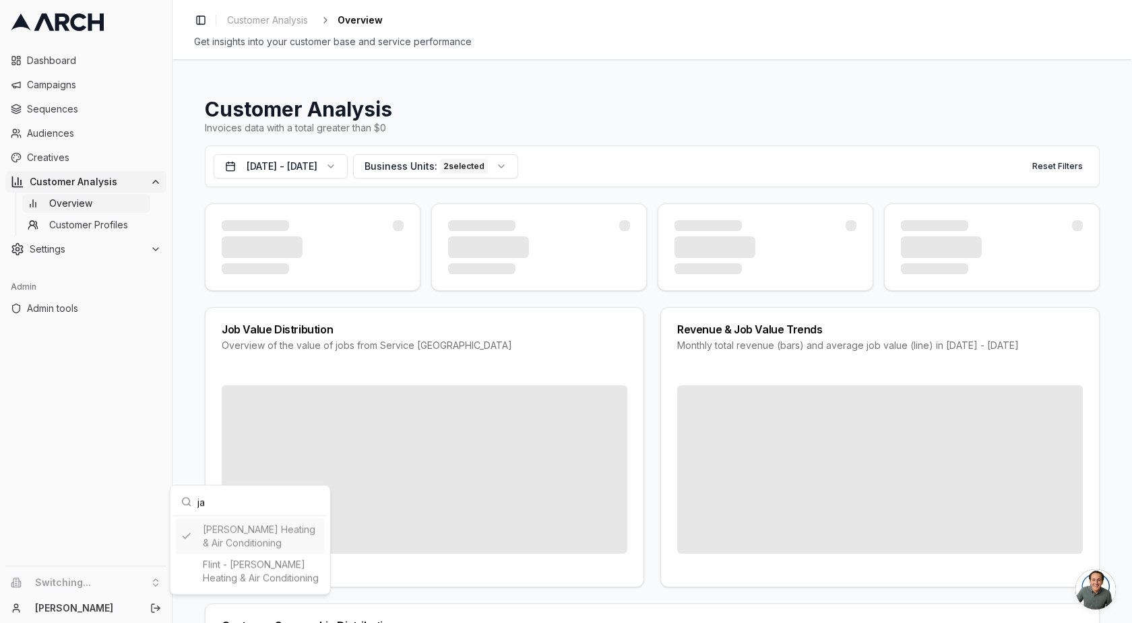
click at [115, 479] on html "Dashboard Campaigns Sequences Audiences Creatives Customer Analysis Overview Cu…" at bounding box center [566, 311] width 1132 height 623
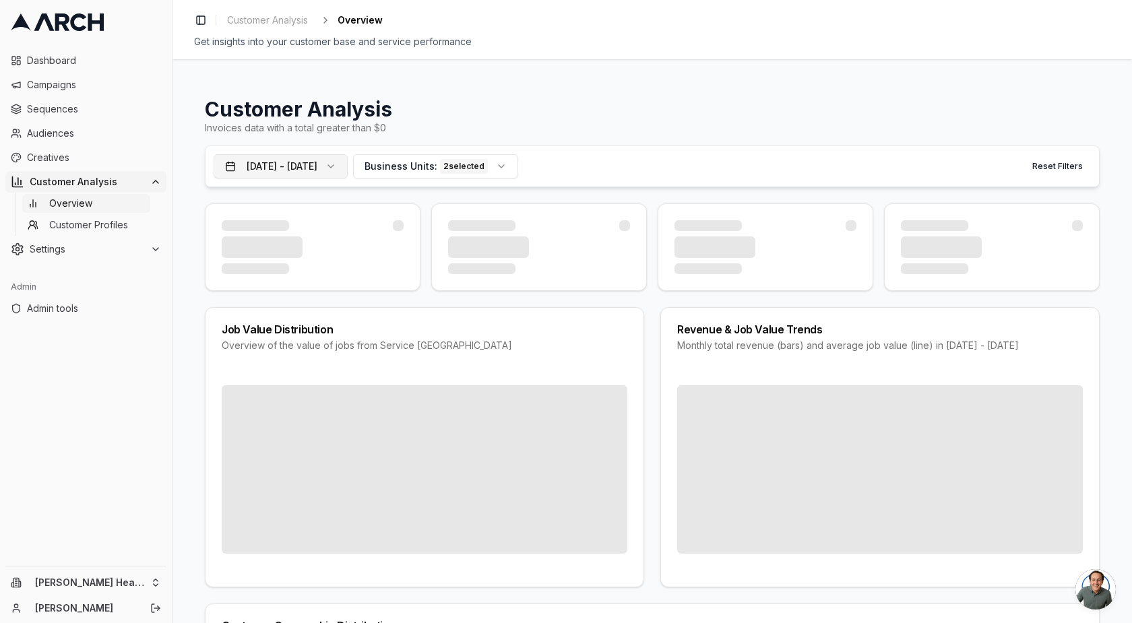
click at [345, 164] on button "[DATE] - [DATE]" at bounding box center [281, 166] width 134 height 24
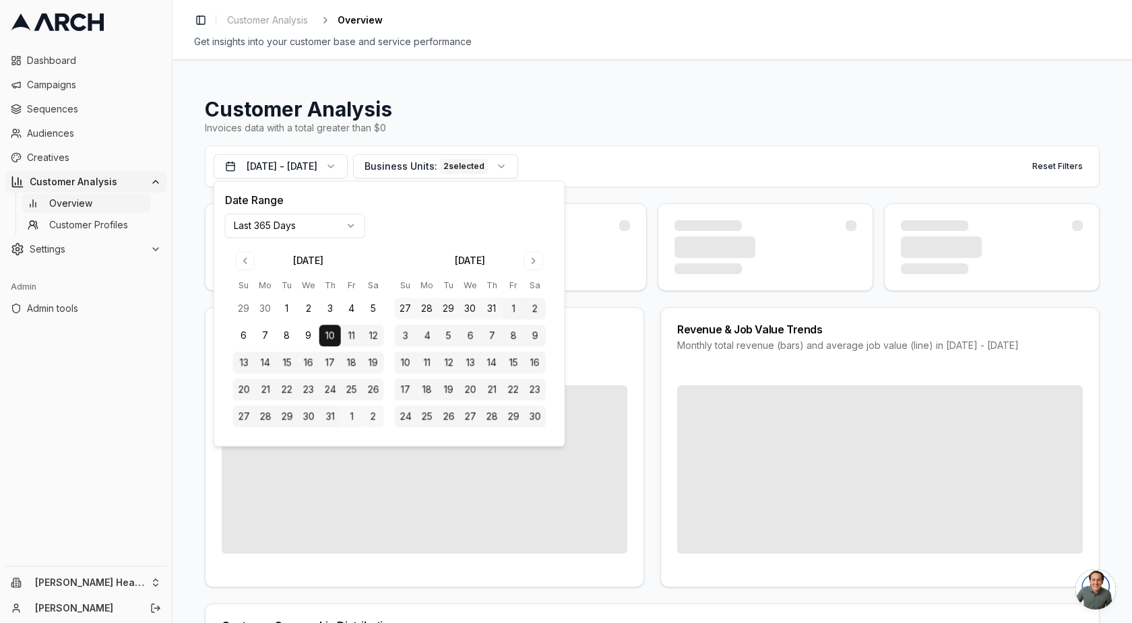
click at [338, 227] on html "Dashboard Campaigns Sequences Audiences Creatives Customer Analysis Overview Cu…" at bounding box center [566, 311] width 1132 height 623
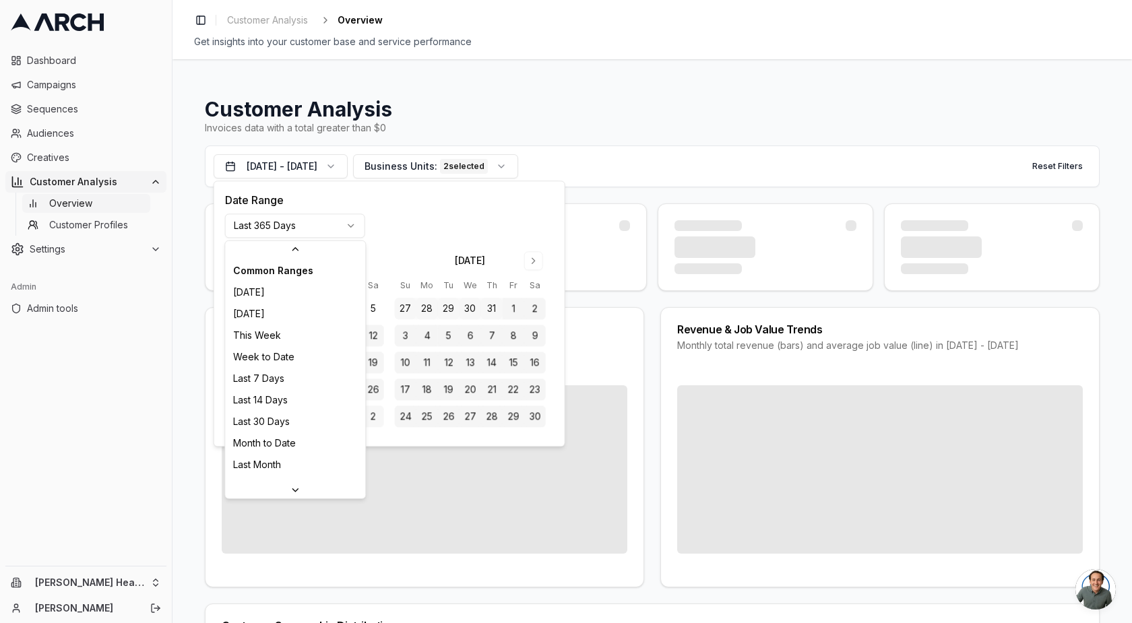
scroll to position [143, 0]
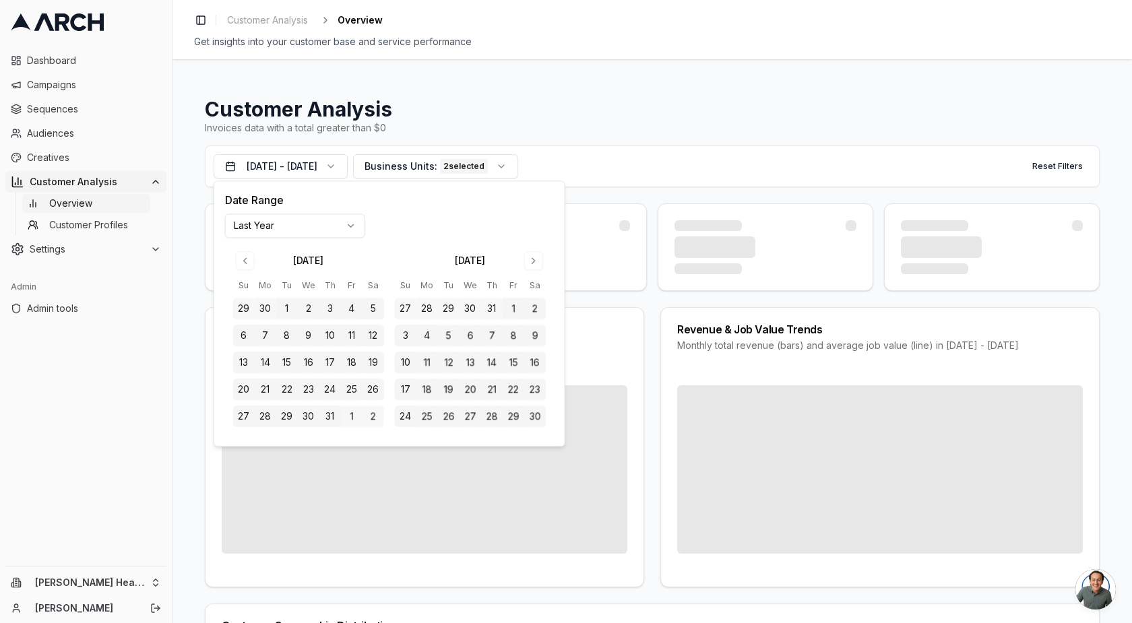
click at [481, 102] on h1 "Customer Analysis" at bounding box center [652, 109] width 895 height 24
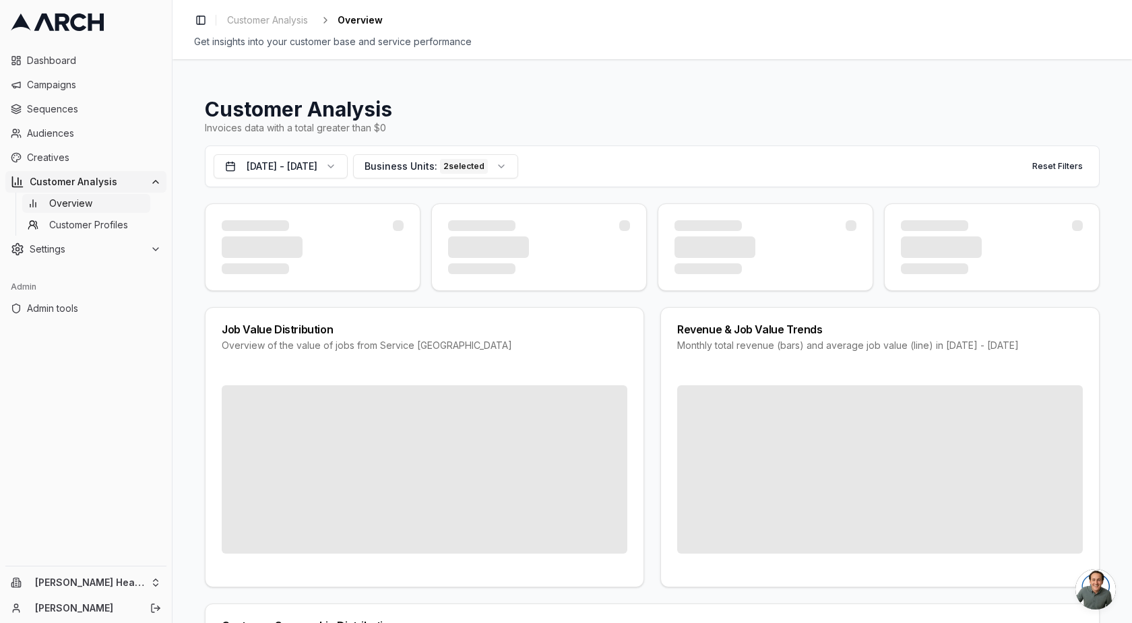
click at [575, 128] on div "Invoices data with a total greater than $0" at bounding box center [652, 127] width 895 height 13
click at [437, 161] on span "Business Units:" at bounding box center [401, 166] width 73 height 13
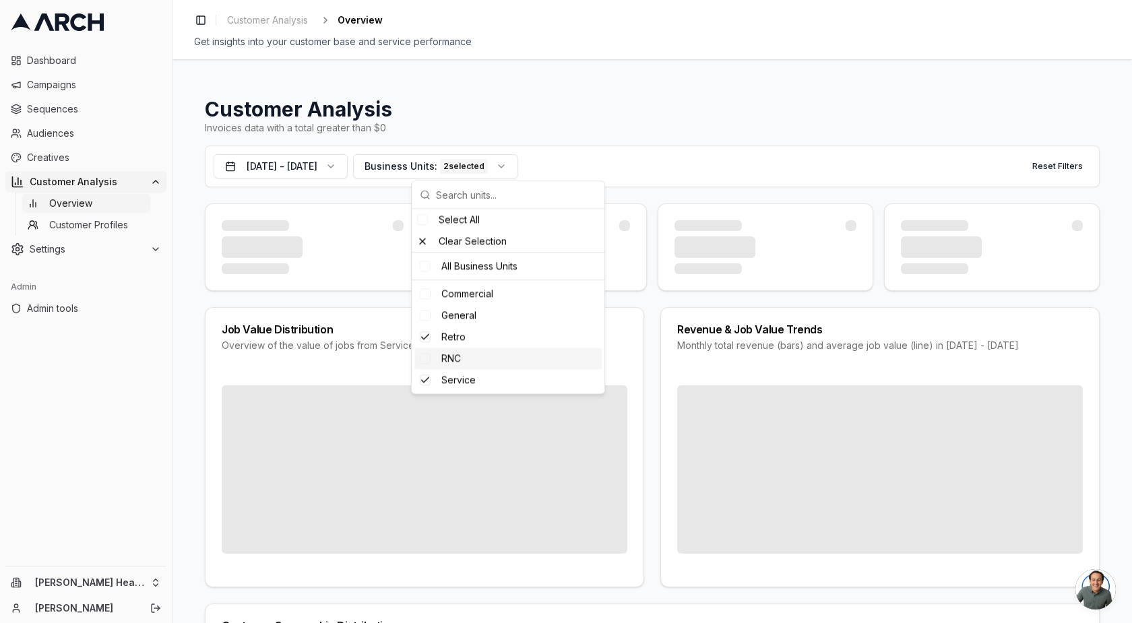
click at [443, 99] on h1 "Customer Analysis" at bounding box center [652, 109] width 895 height 24
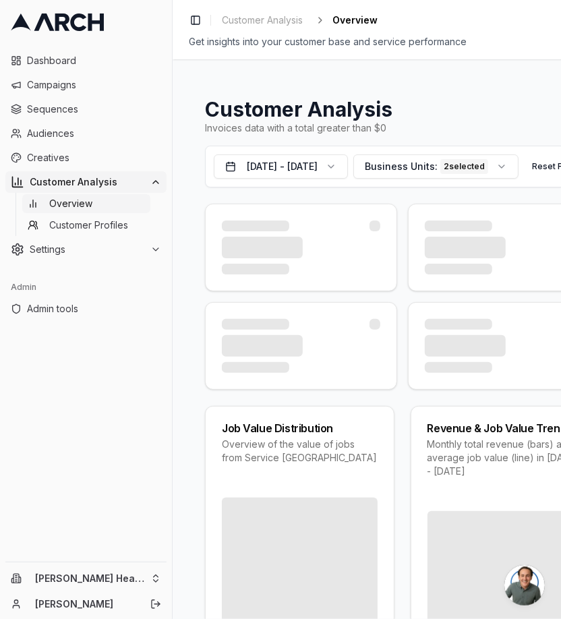
click at [314, 171] on button "Dec 31, 2023 - Dec 30, 2024" at bounding box center [281, 166] width 134 height 24
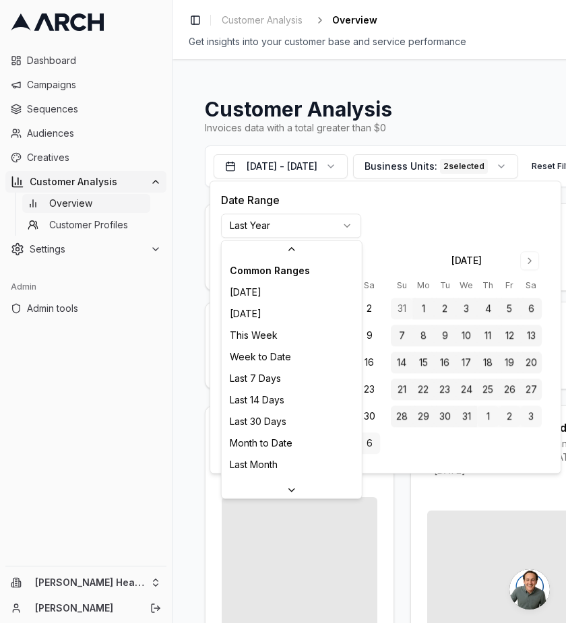
click at [311, 226] on html "Dashboard Campaigns Sequences Audiences Creatives Customer Analysis Overview Cu…" at bounding box center [283, 311] width 566 height 623
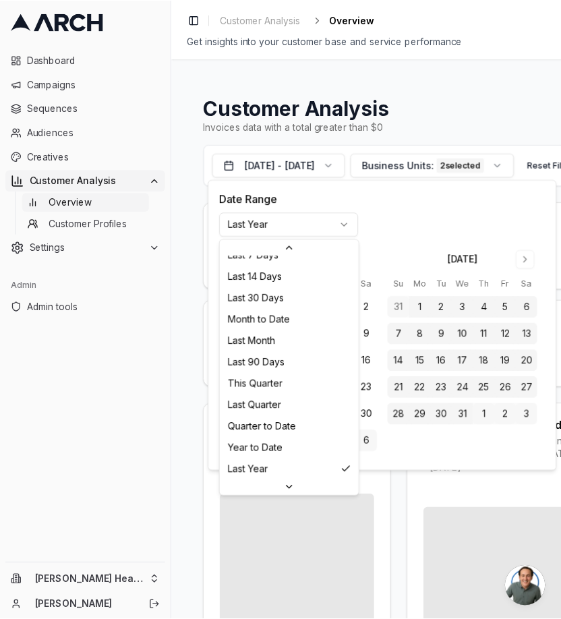
scroll to position [173, 0]
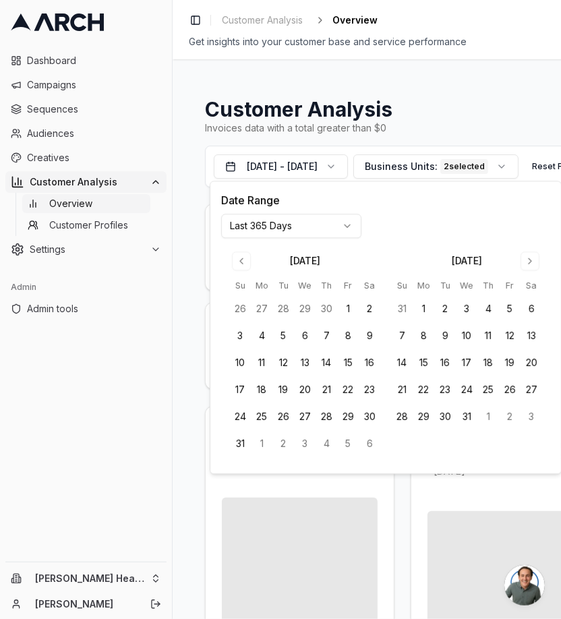
click at [191, 99] on div "Customer Analysis Invoices data with a total greater than $0 Oct 11, 2024 - Oct…" at bounding box center [402, 338] width 459 height 559
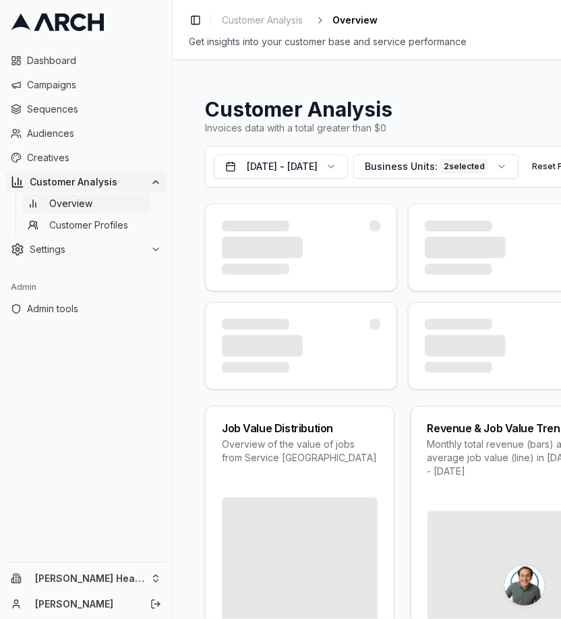
click at [404, 129] on div "Invoices data with a total greater than $0" at bounding box center [402, 127] width 394 height 13
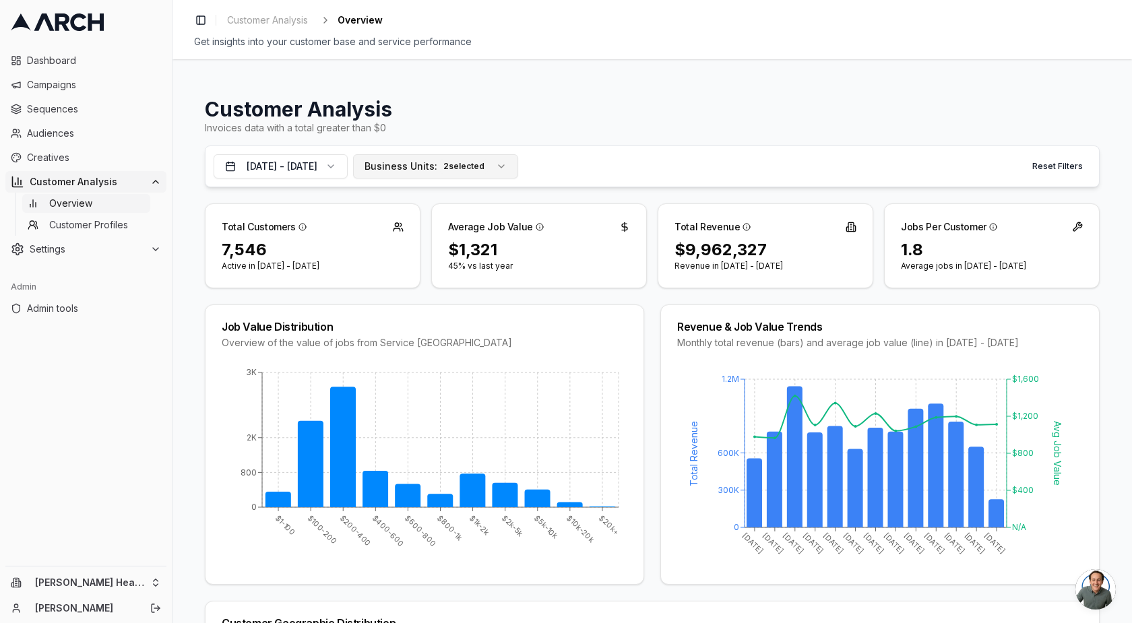
click at [437, 160] on span "Business Units:" at bounding box center [401, 166] width 73 height 13
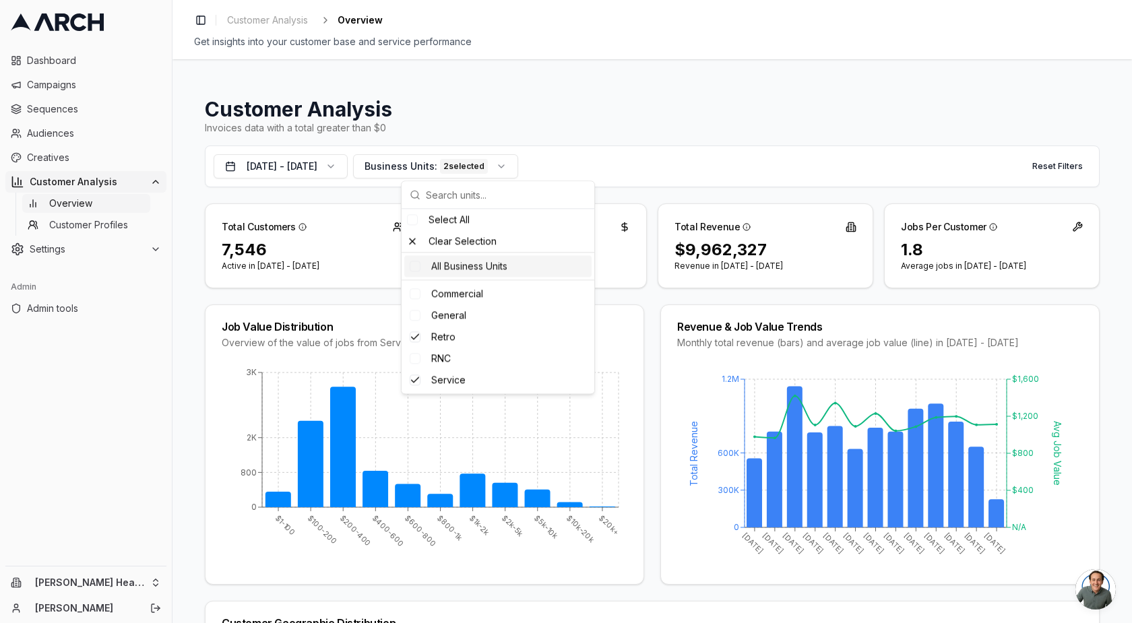
click at [274, 251] on div "7,546" at bounding box center [313, 250] width 182 height 22
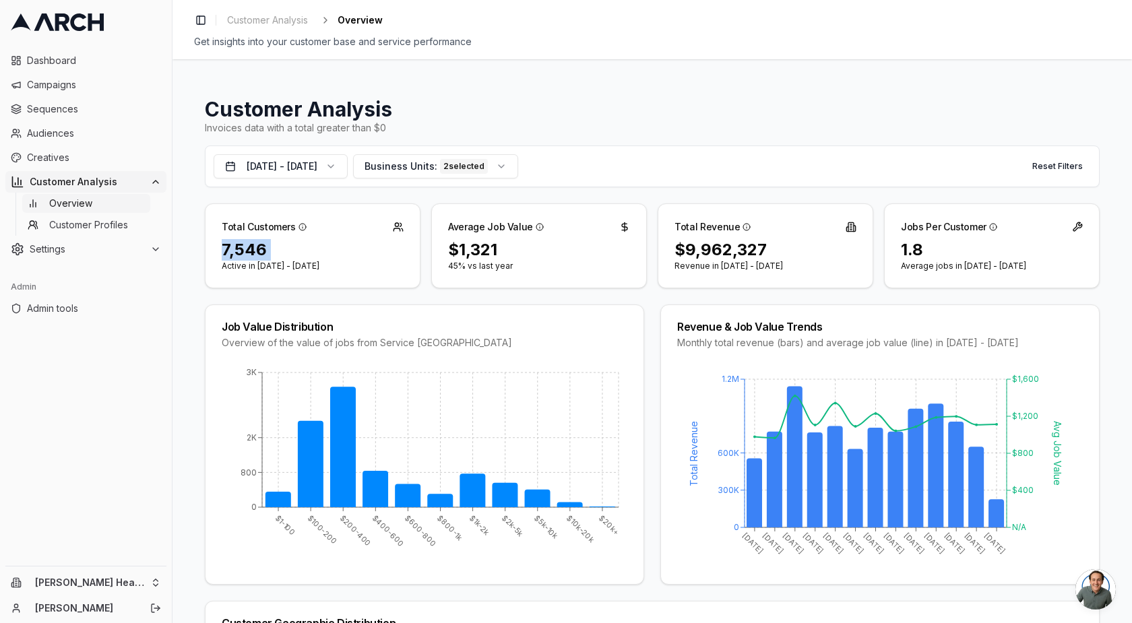
drag, startPoint x: 274, startPoint y: 251, endPoint x: 212, endPoint y: 251, distance: 61.3
click at [212, 251] on div "7,546 Active in [DATE] - [DATE]" at bounding box center [313, 263] width 214 height 49
click at [286, 251] on div "7,546" at bounding box center [313, 250] width 182 height 22
